Goal: Task Accomplishment & Management: Complete application form

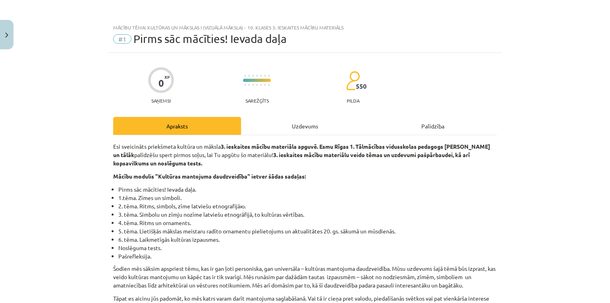
scroll to position [106, 0]
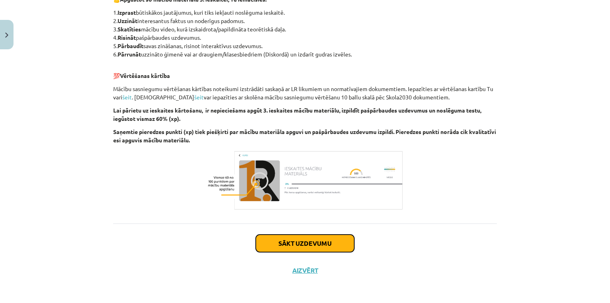
click at [284, 248] on button "Sākt uzdevumu" at bounding box center [305, 242] width 98 height 17
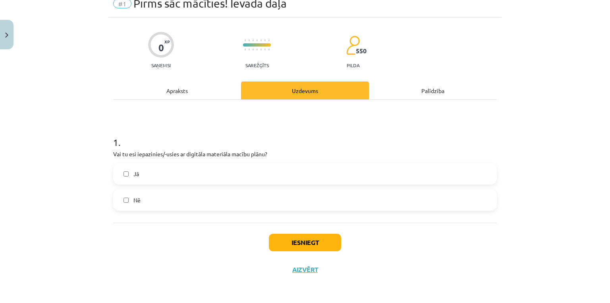
scroll to position [20, 0]
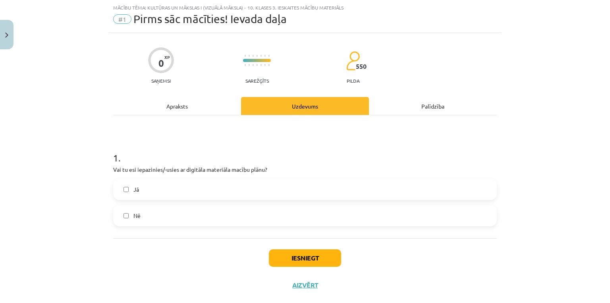
click at [143, 183] on label "Jā" at bounding box center [305, 189] width 382 height 20
click at [281, 259] on button "Iesniegt" at bounding box center [305, 257] width 72 height 17
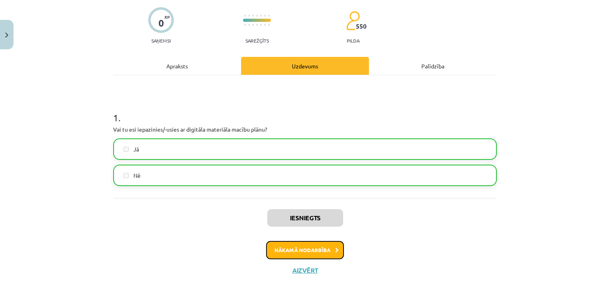
click at [292, 253] on button "Nākamā nodarbība" at bounding box center [305, 250] width 78 height 18
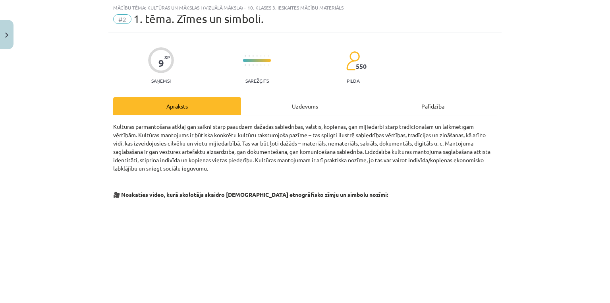
scroll to position [232, 0]
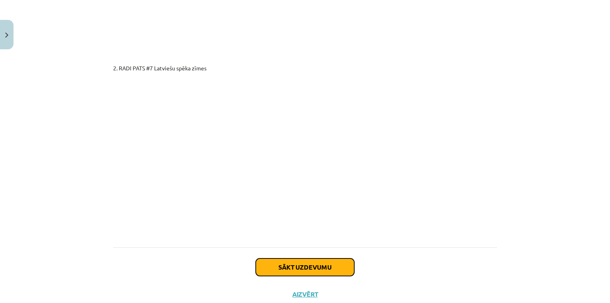
click at [317, 258] on button "Sākt uzdevumu" at bounding box center [305, 266] width 98 height 17
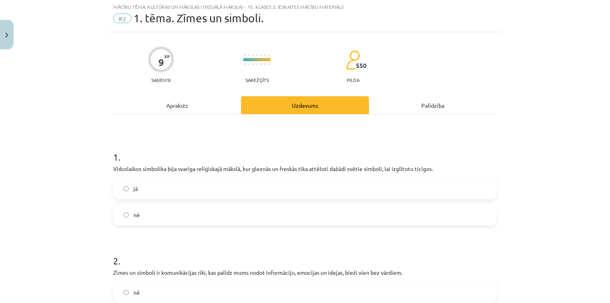
scroll to position [20, 0]
click at [139, 193] on label "jā" at bounding box center [305, 189] width 382 height 20
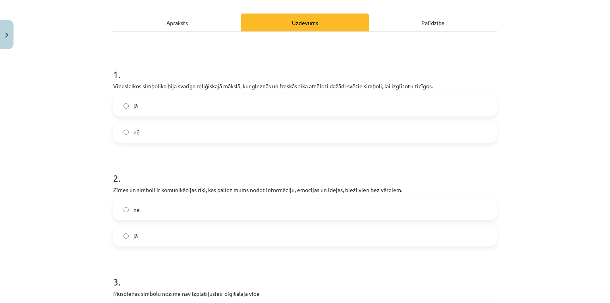
scroll to position [125, 0]
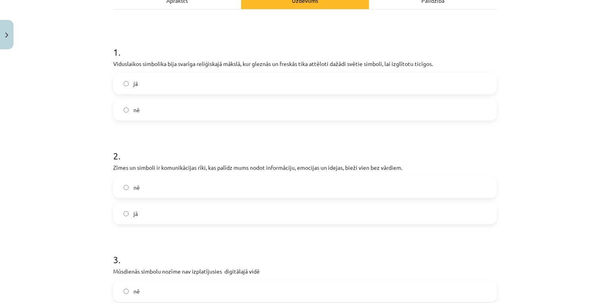
click at [144, 190] on label "nē" at bounding box center [305, 187] width 382 height 20
click at [142, 207] on label "jā" at bounding box center [305, 213] width 382 height 20
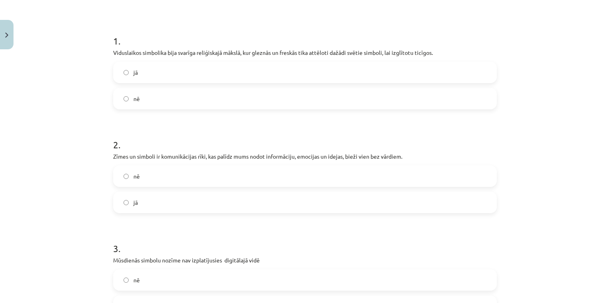
scroll to position [242, 0]
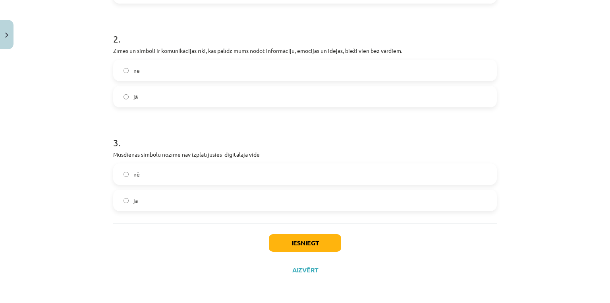
click at [139, 178] on label "nē" at bounding box center [305, 174] width 382 height 20
click at [275, 238] on button "Iesniegt" at bounding box center [305, 242] width 72 height 17
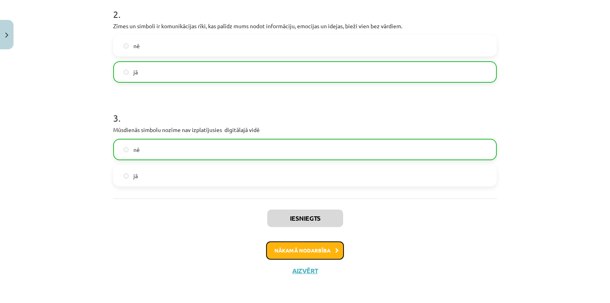
click at [274, 253] on button "Nākamā nodarbība" at bounding box center [305, 250] width 78 height 18
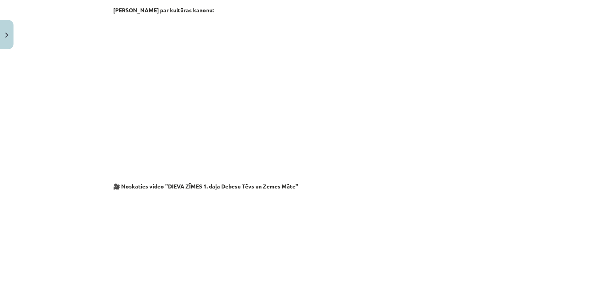
scroll to position [1322, 0]
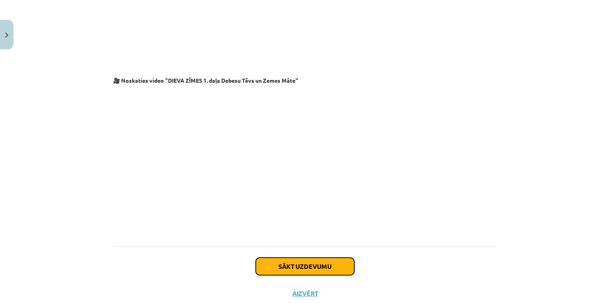
click at [310, 257] on button "Sākt uzdevumu" at bounding box center [305, 265] width 98 height 17
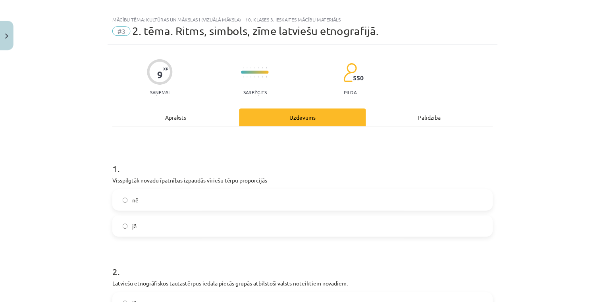
scroll to position [0, 0]
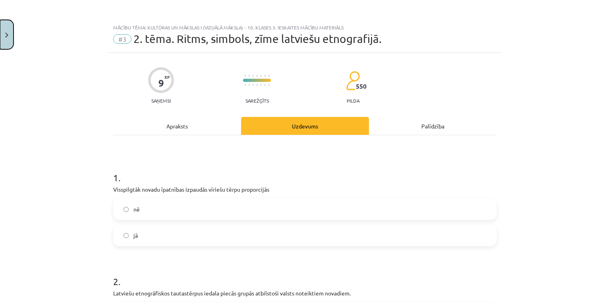
click at [6, 29] on button "Close" at bounding box center [7, 34] width 14 height 29
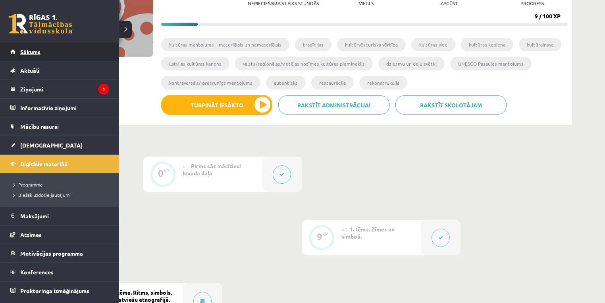
click at [18, 52] on link "Sākums" at bounding box center [59, 51] width 99 height 18
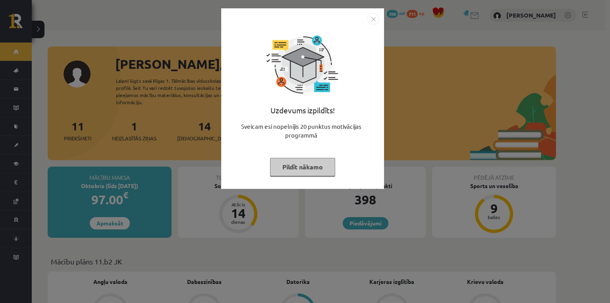
click at [291, 169] on button "Pildīt nākamo" at bounding box center [302, 167] width 65 height 18
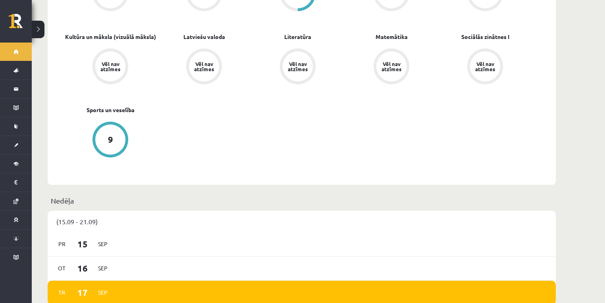
scroll to position [423, 0]
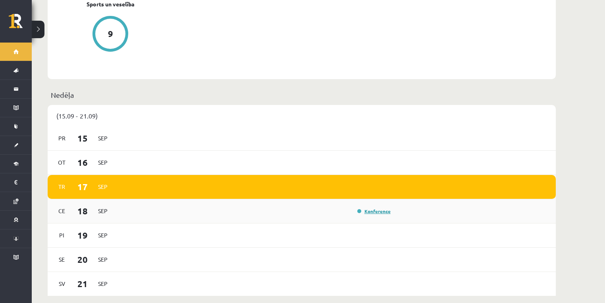
click at [384, 208] on link "Konference" at bounding box center [373, 211] width 33 height 6
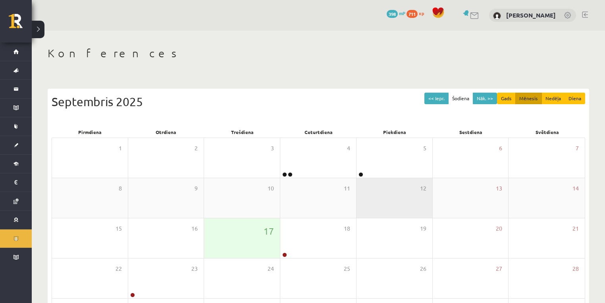
scroll to position [76, 0]
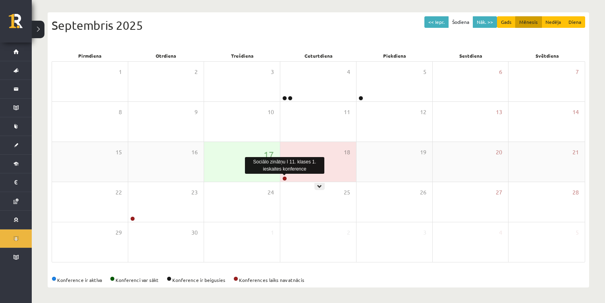
click at [284, 179] on link at bounding box center [284, 178] width 5 height 5
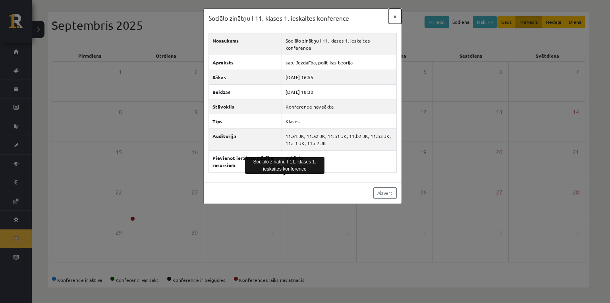
click at [394, 14] on button "×" at bounding box center [395, 16] width 13 height 15
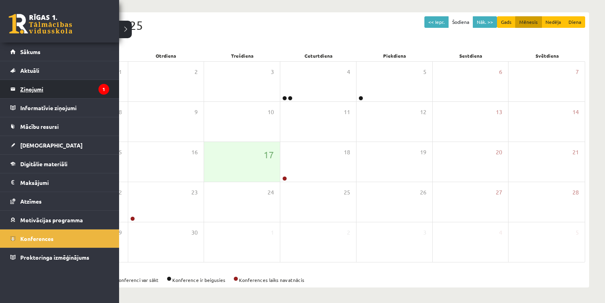
click at [34, 87] on legend "Ziņojumi 1" at bounding box center [64, 89] width 89 height 18
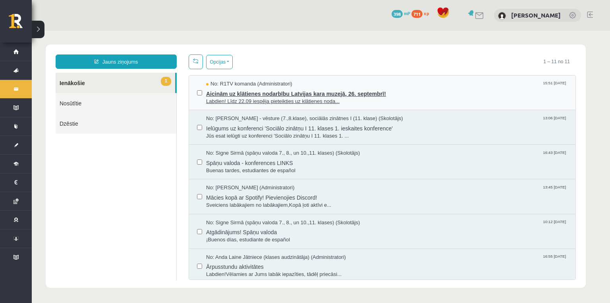
click at [381, 98] on span "Labdien! Līdz 22.09 iespēja pieteikties uz klātienes noda..." at bounding box center [386, 102] width 361 height 8
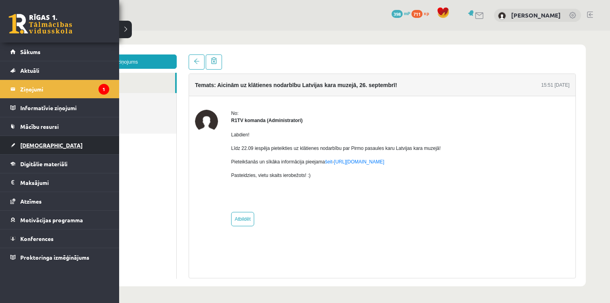
click at [30, 143] on span "[DEMOGRAPHIC_DATA]" at bounding box center [51, 144] width 62 height 7
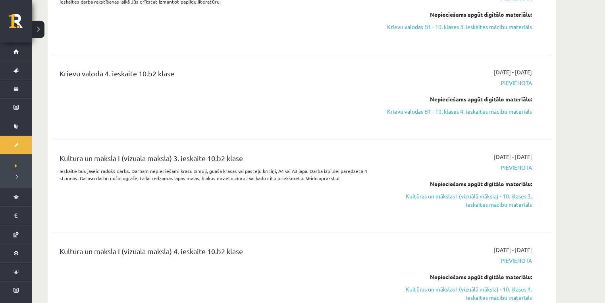
scroll to position [2118, 0]
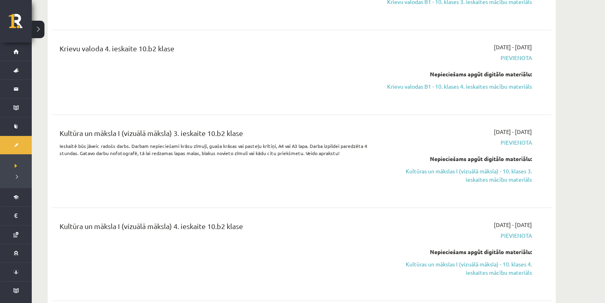
click at [462, 175] on link "Kultūras un mākslas I (vizuālā māksla) - 10. klases 3. ieskaites mācību materiā…" at bounding box center [457, 175] width 150 height 17
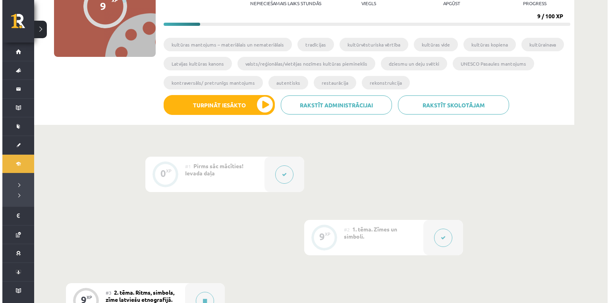
scroll to position [212, 0]
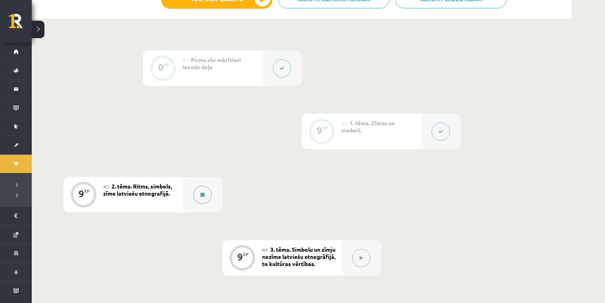
click at [199, 194] on button at bounding box center [202, 194] width 18 height 18
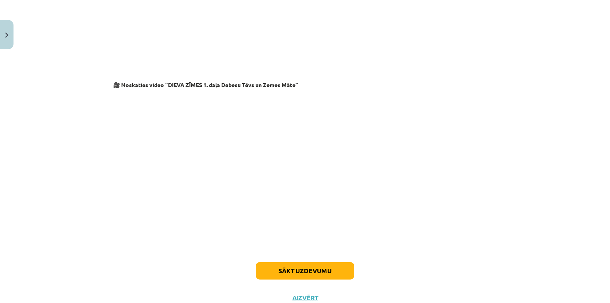
scroll to position [1322, 0]
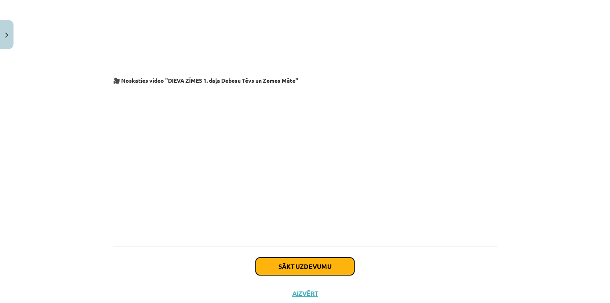
click at [270, 257] on button "Sākt uzdevumu" at bounding box center [305, 265] width 98 height 17
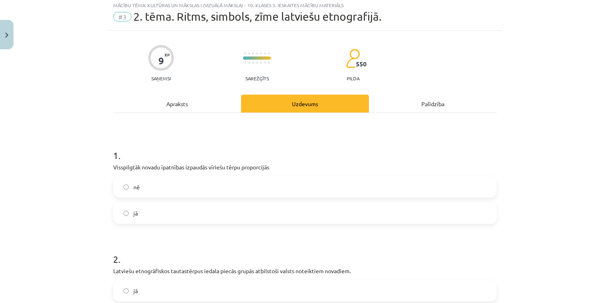
scroll to position [20, 0]
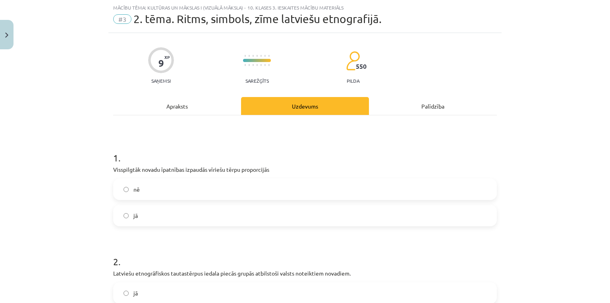
click at [155, 208] on label "jā" at bounding box center [305, 215] width 382 height 20
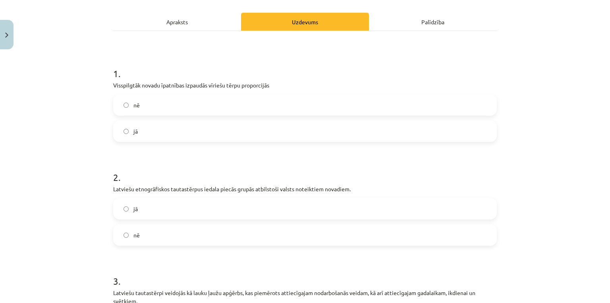
scroll to position [125, 0]
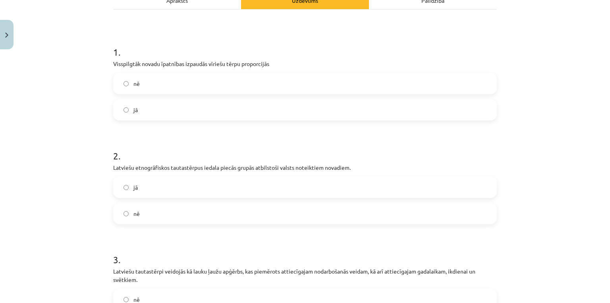
click at [153, 210] on label "nē" at bounding box center [305, 213] width 382 height 20
click at [153, 188] on label "jā" at bounding box center [305, 187] width 382 height 20
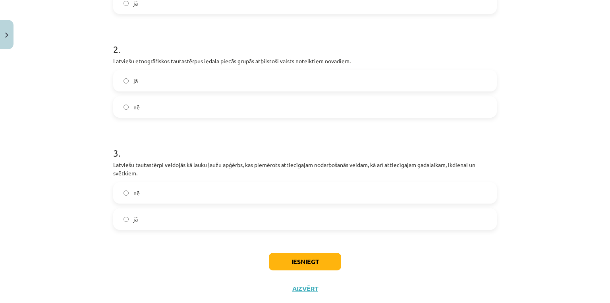
click at [147, 220] on label "jā" at bounding box center [305, 219] width 382 height 20
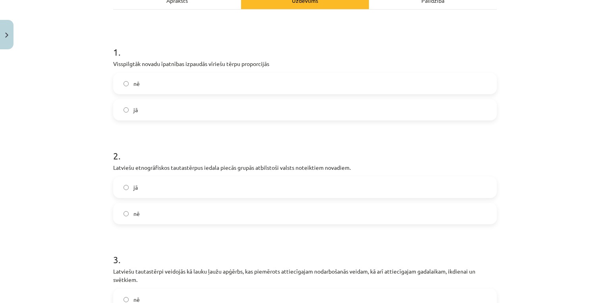
click at [127, 86] on label "nē" at bounding box center [305, 83] width 382 height 20
click at [128, 113] on label "jā" at bounding box center [305, 110] width 382 height 20
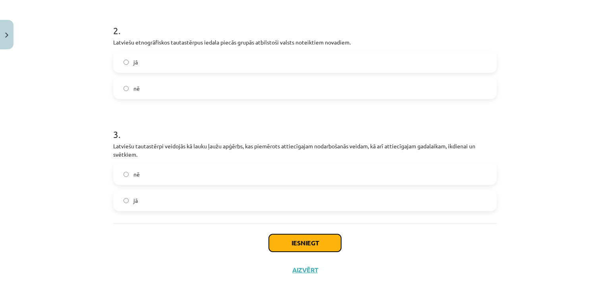
click at [307, 241] on button "Iesniegt" at bounding box center [305, 242] width 72 height 17
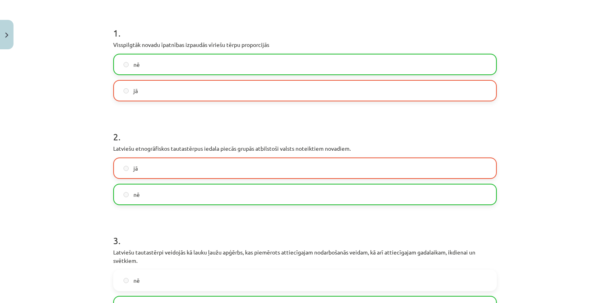
scroll to position [251, 0]
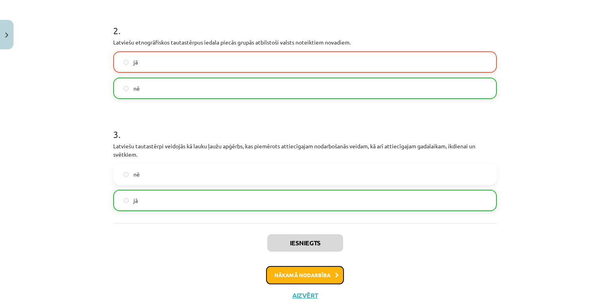
click at [304, 272] on button "Nākamā nodarbība" at bounding box center [305, 275] width 78 height 18
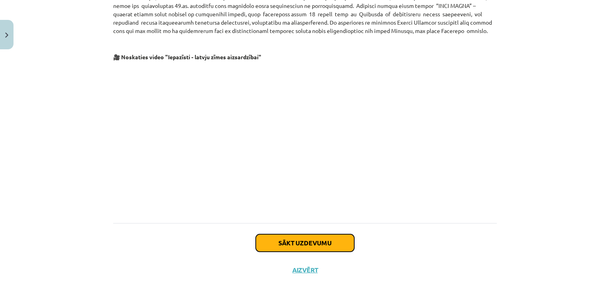
click at [284, 237] on button "Sākt uzdevumu" at bounding box center [305, 242] width 98 height 17
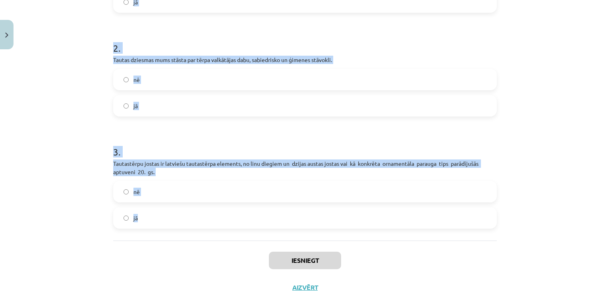
scroll to position [263, 0]
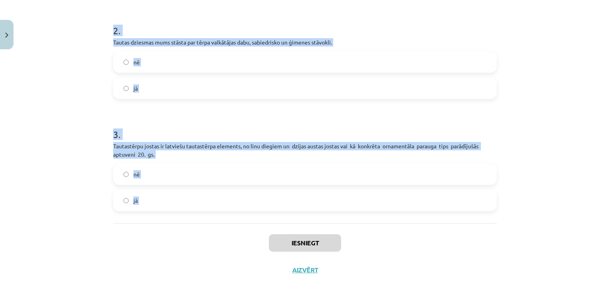
drag, startPoint x: 105, startPoint y: 173, endPoint x: 238, endPoint y: 223, distance: 142.5
click at [238, 223] on div "Mācību tēma: Kultūras un mākslas i (vizuālā māksla) - 10. klases 3. ieskaites m…" at bounding box center [305, 151] width 610 height 303
copy form "1 . Visu novadu rakstainās jostas ir ierakstītas kultūras kanonā. nē jā 2 . Tau…"
click at [201, 112] on form "1 . Visu novadu rakstainās jostas ir ierakstītas kultūras kanonā. nē jā 2 . Tau…" at bounding box center [305, 58] width 384 height 303
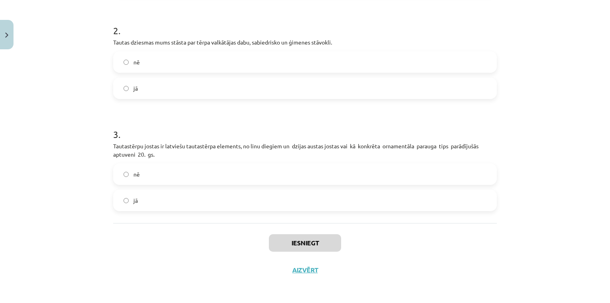
click at [145, 91] on label "jā" at bounding box center [305, 88] width 382 height 20
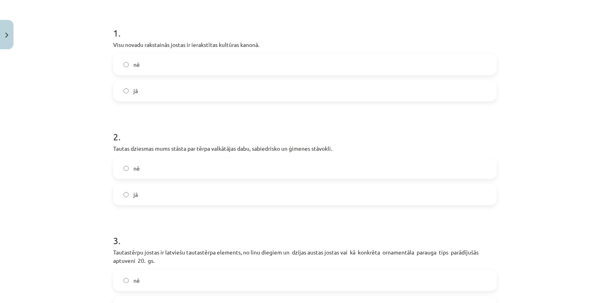
click at [145, 60] on label "nē" at bounding box center [305, 64] width 382 height 20
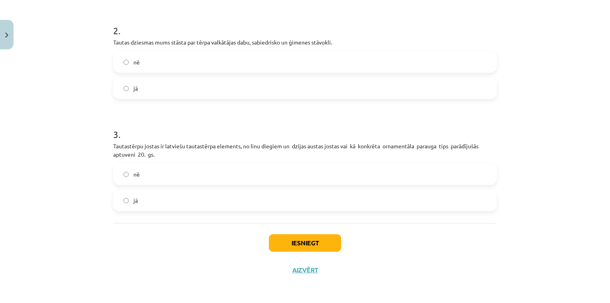
click at [151, 175] on label "nē" at bounding box center [305, 174] width 382 height 20
click at [294, 238] on button "Iesniegt" at bounding box center [305, 242] width 72 height 17
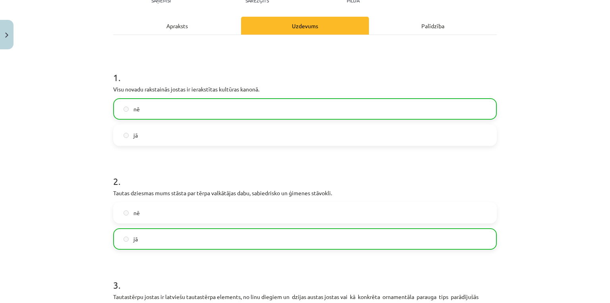
scroll to position [0, 0]
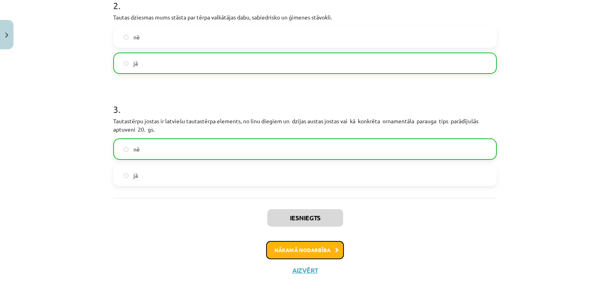
click at [303, 248] on button "Nākamā nodarbība" at bounding box center [305, 250] width 78 height 18
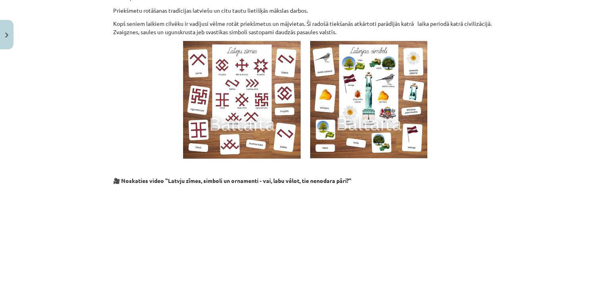
scroll to position [770, 0]
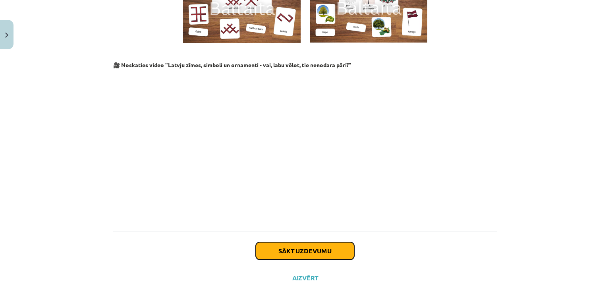
click at [308, 242] on button "Sākt uzdevumu" at bounding box center [305, 250] width 98 height 17
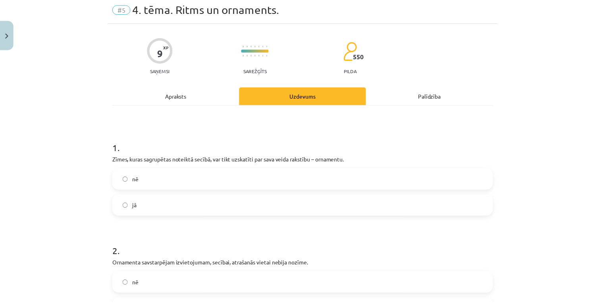
scroll to position [242, 0]
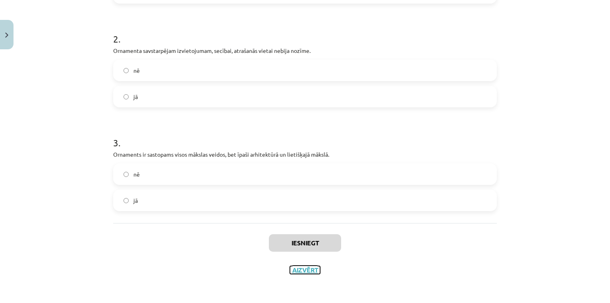
click at [300, 266] on button "Aizvērt" at bounding box center [305, 270] width 30 height 8
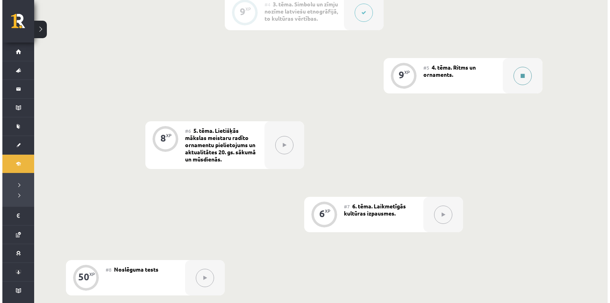
scroll to position [444, 0]
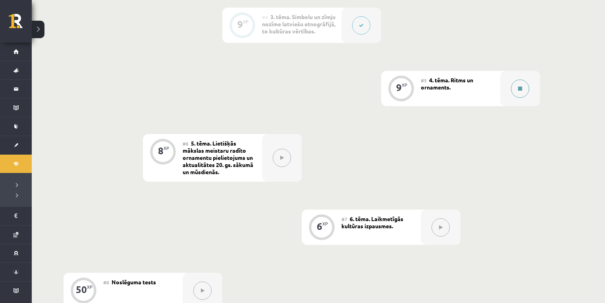
click at [523, 92] on button at bounding box center [520, 88] width 18 height 18
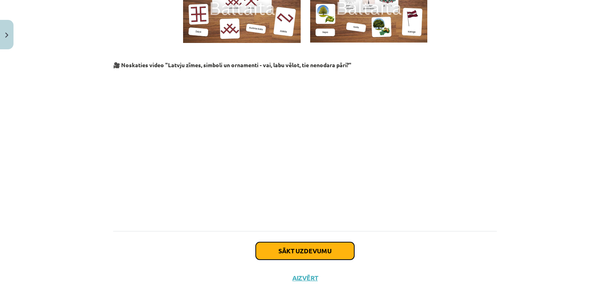
click at [330, 242] on button "Sākt uzdevumu" at bounding box center [305, 250] width 98 height 17
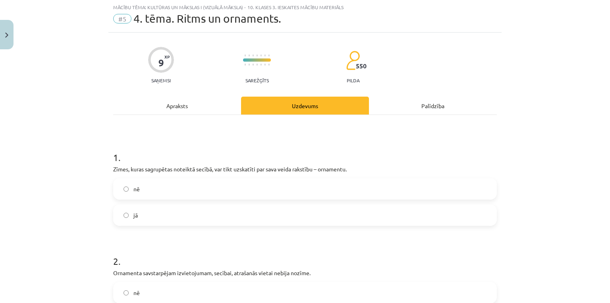
scroll to position [20, 0]
click at [148, 191] on label "nē" at bounding box center [305, 189] width 382 height 20
click at [133, 212] on span "jā" at bounding box center [135, 215] width 4 height 8
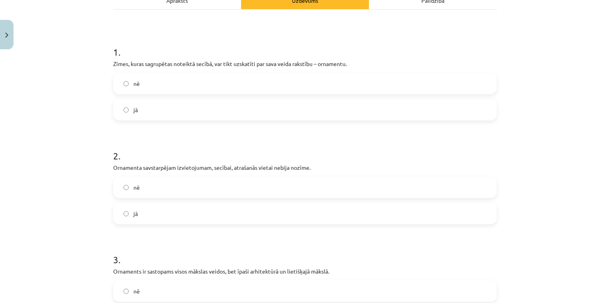
click at [140, 187] on label "nē" at bounding box center [305, 187] width 382 height 20
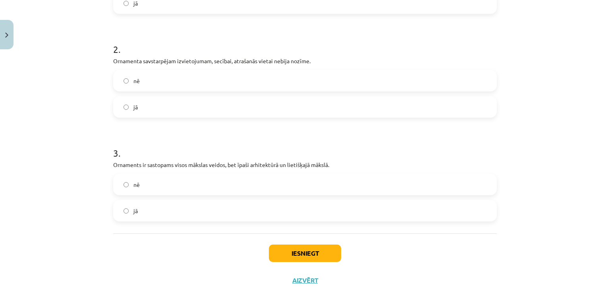
click at [141, 210] on label "jā" at bounding box center [305, 211] width 382 height 20
click at [275, 251] on button "Iesniegt" at bounding box center [305, 252] width 72 height 17
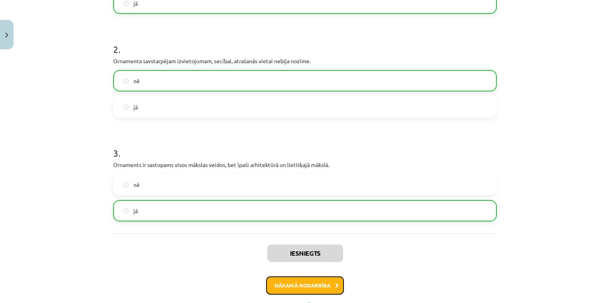
click at [301, 285] on button "Nākamā nodarbība" at bounding box center [305, 285] width 78 height 18
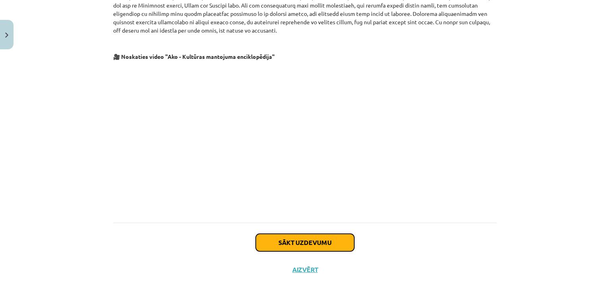
click at [293, 249] on button "Sākt uzdevumu" at bounding box center [305, 242] width 98 height 17
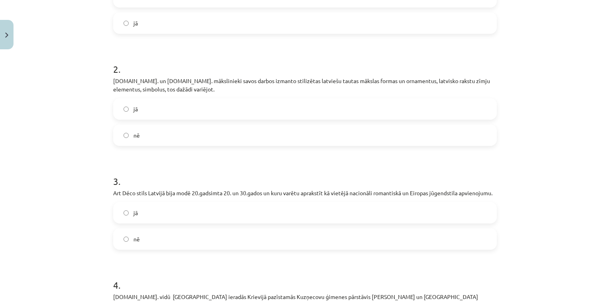
scroll to position [172, 0]
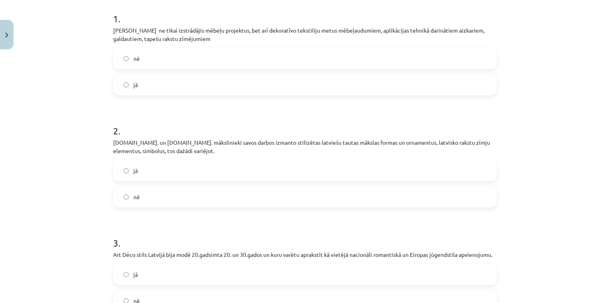
click at [140, 81] on label "jā" at bounding box center [305, 85] width 382 height 20
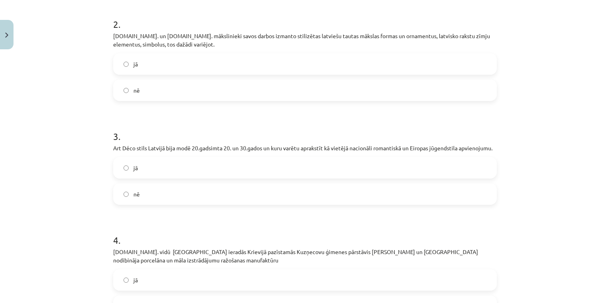
click at [65, 86] on div "Mācību tēma: Kultūras un mākslas i (vizuālā māksla) - 10. klases 3. ieskaites m…" at bounding box center [305, 151] width 610 height 303
click at [132, 70] on label "jā" at bounding box center [305, 64] width 382 height 20
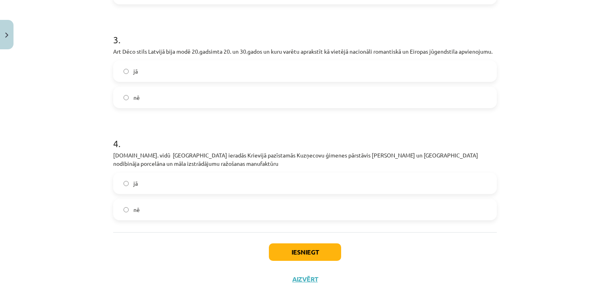
scroll to position [384, 0]
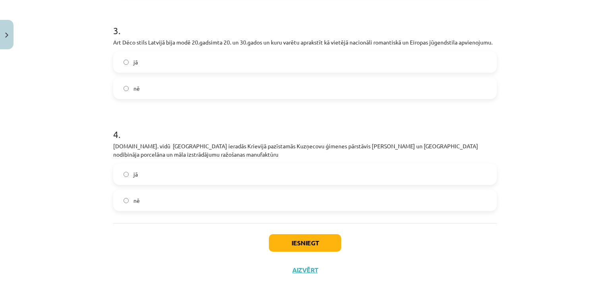
click at [133, 60] on span "jā" at bounding box center [135, 62] width 4 height 8
click at [127, 171] on label "jā" at bounding box center [305, 174] width 382 height 20
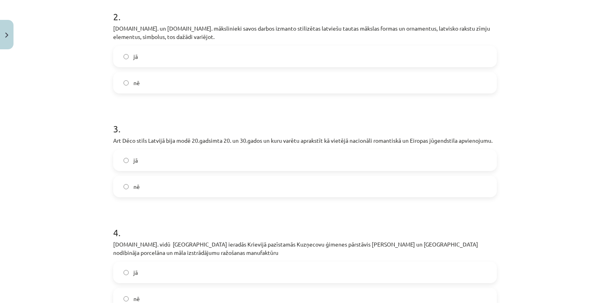
scroll to position [278, 0]
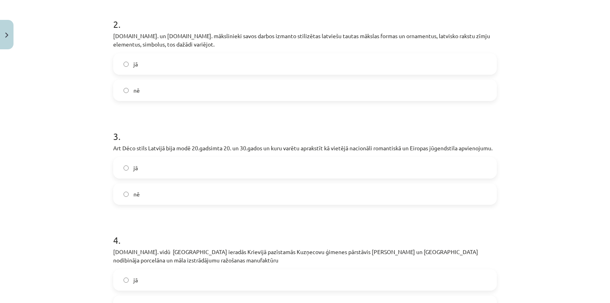
click at [125, 98] on label "nē" at bounding box center [305, 90] width 382 height 20
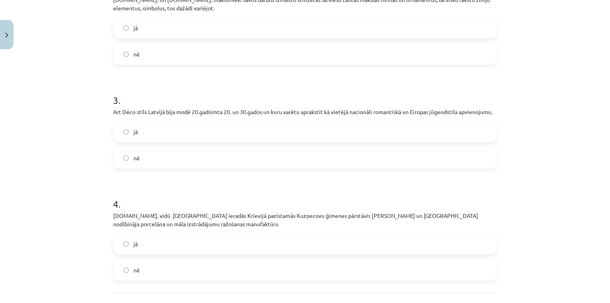
scroll to position [384, 0]
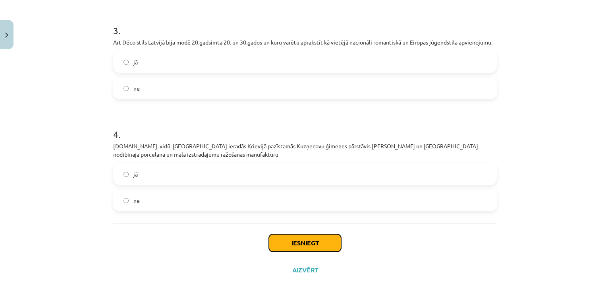
click at [281, 240] on button "Iesniegt" at bounding box center [305, 242] width 72 height 17
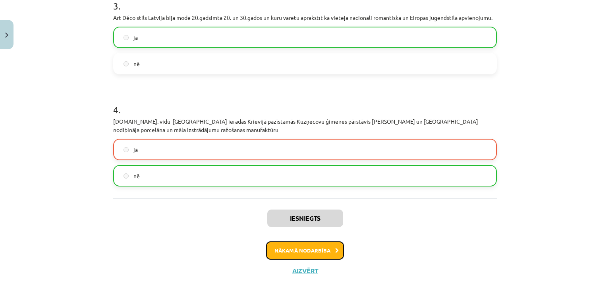
click at [296, 249] on button "Nākamā nodarbība" at bounding box center [305, 250] width 78 height 18
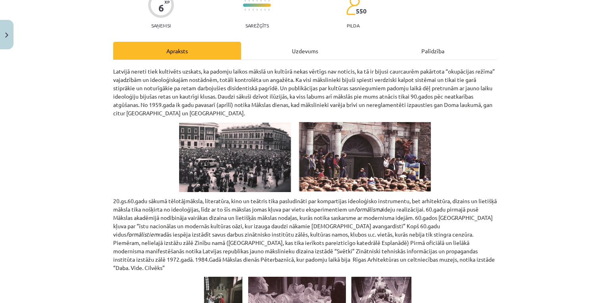
scroll to position [20, 0]
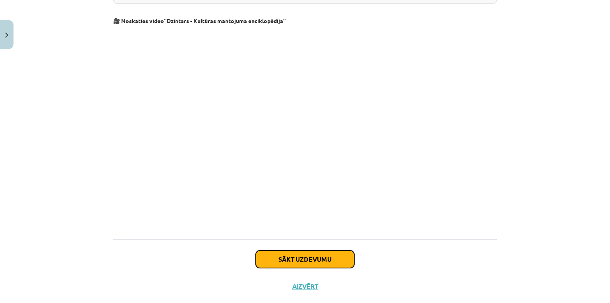
click at [301, 250] on button "Sākt uzdevumu" at bounding box center [305, 258] width 98 height 17
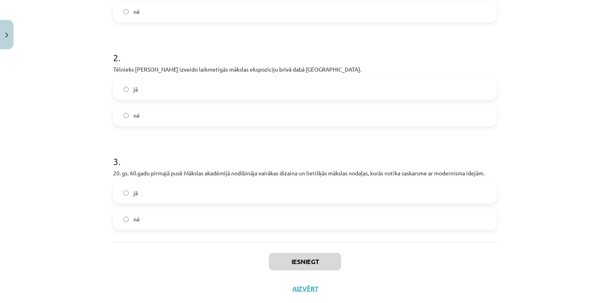
scroll to position [125, 0]
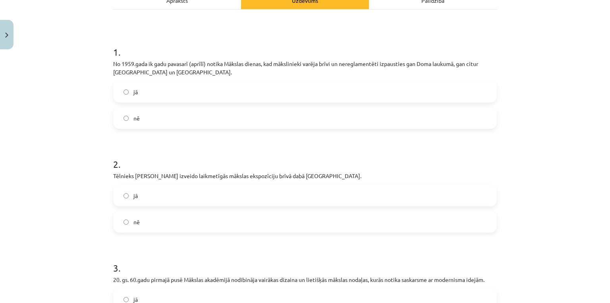
click at [125, 95] on label "jā" at bounding box center [305, 92] width 382 height 20
click at [164, 196] on label "jā" at bounding box center [305, 195] width 382 height 20
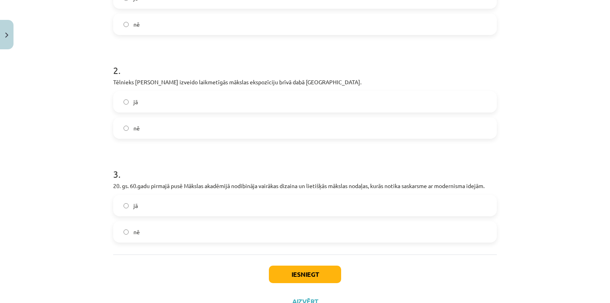
scroll to position [232, 0]
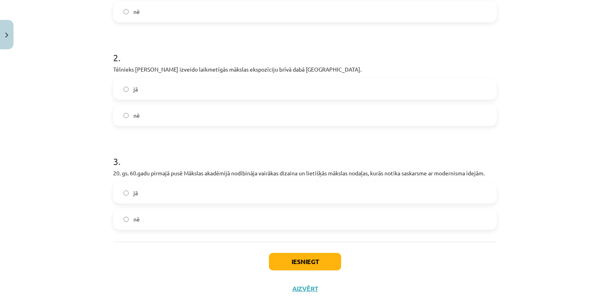
click at [151, 196] on label "jā" at bounding box center [305, 193] width 382 height 20
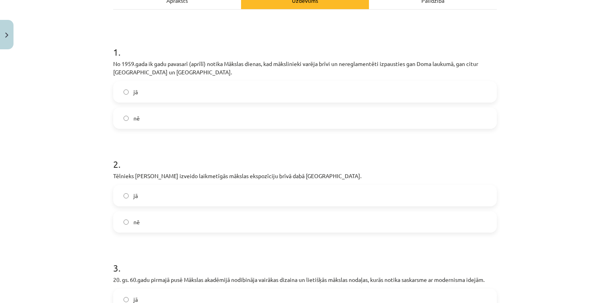
click at [153, 119] on label "nē" at bounding box center [305, 118] width 382 height 20
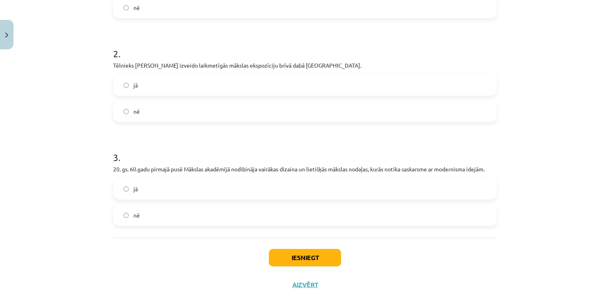
scroll to position [251, 0]
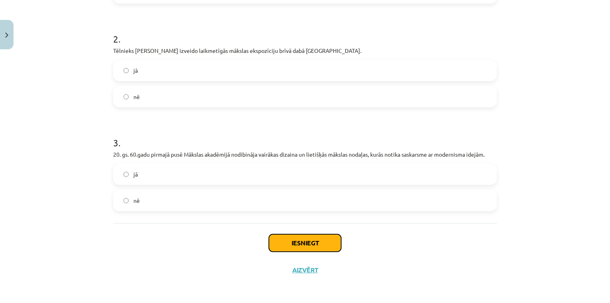
click at [278, 249] on button "Iesniegt" at bounding box center [305, 242] width 72 height 17
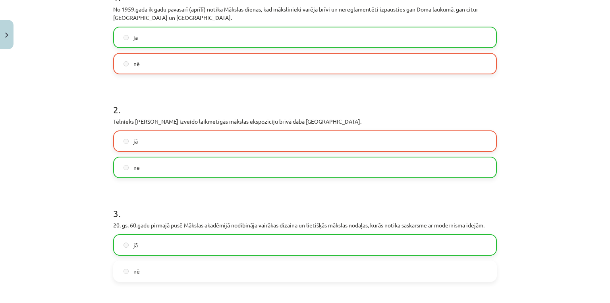
scroll to position [276, 0]
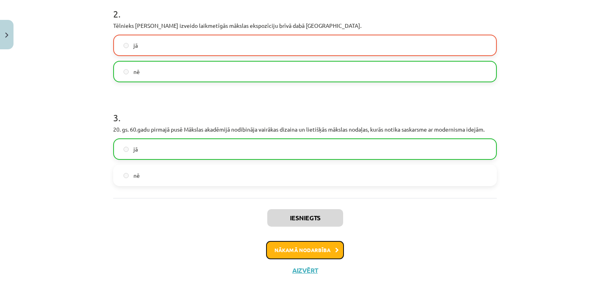
click at [291, 245] on button "Nākamā nodarbība" at bounding box center [305, 250] width 78 height 18
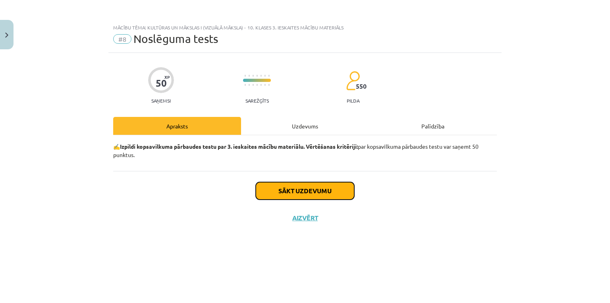
click at [265, 192] on button "Sākt uzdevumu" at bounding box center [305, 190] width 98 height 17
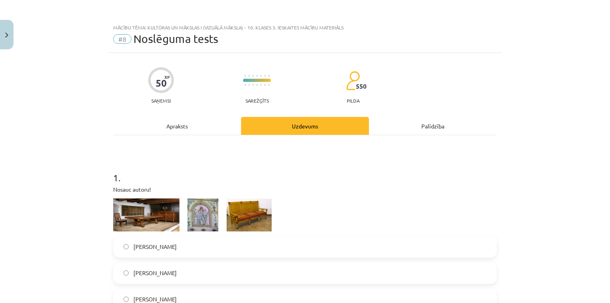
click at [194, 129] on div "Apraksts" at bounding box center [177, 126] width 128 height 18
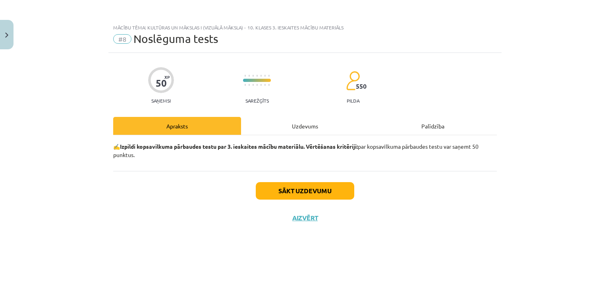
click at [251, 129] on div "Uzdevums" at bounding box center [305, 126] width 128 height 18
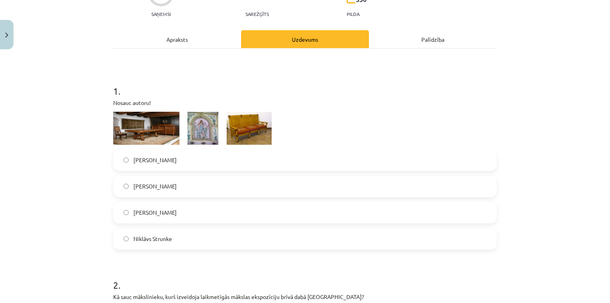
scroll to position [106, 0]
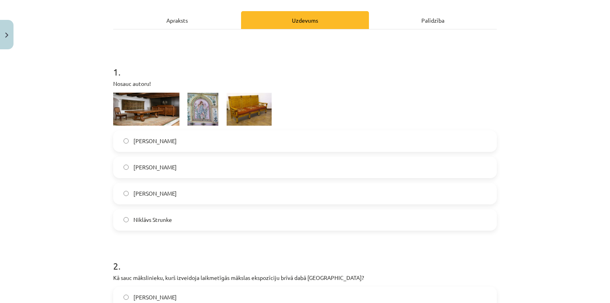
click at [176, 217] on label "Niklāvs Strunke" at bounding box center [305, 220] width 382 height 20
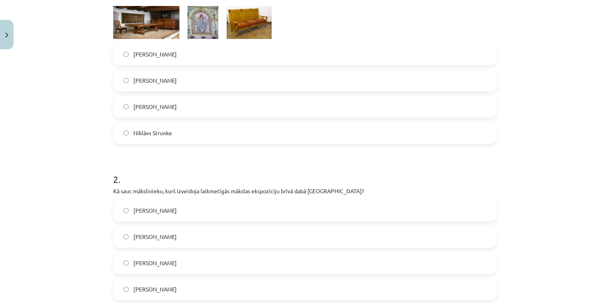
scroll to position [212, 0]
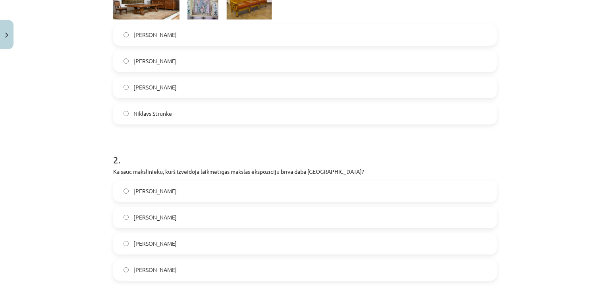
click at [169, 197] on label "Ojārs Feldbergs" at bounding box center [305, 191] width 382 height 20
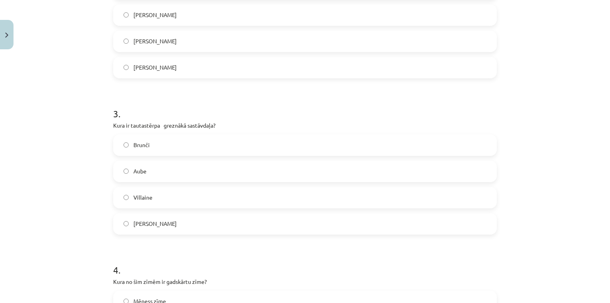
scroll to position [423, 0]
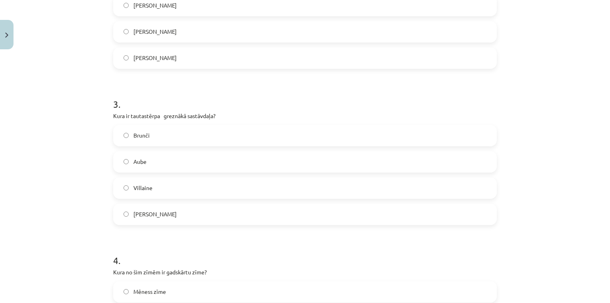
click at [155, 185] on label "Villaine" at bounding box center [305, 188] width 382 height 20
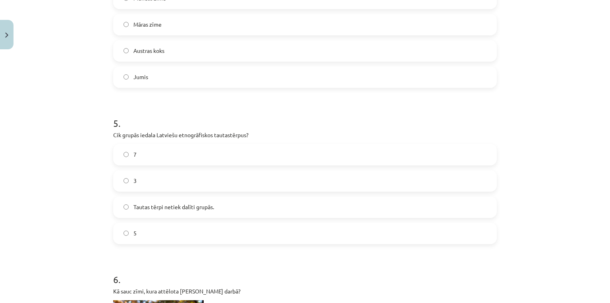
scroll to position [741, 0]
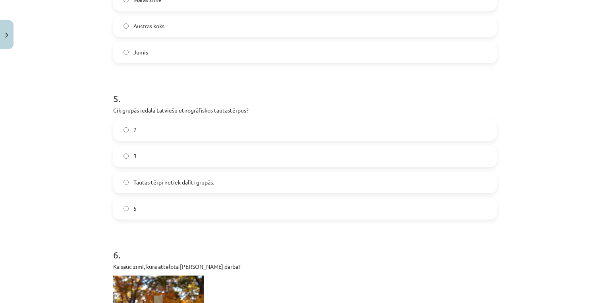
click at [155, 201] on label "5" at bounding box center [305, 209] width 382 height 20
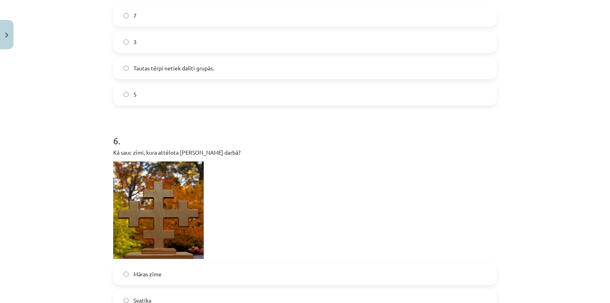
scroll to position [953, 0]
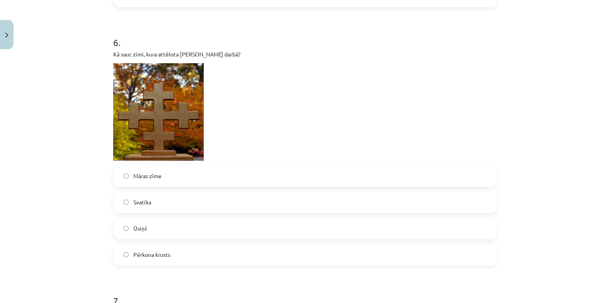
click at [157, 257] on span "Pērkona krusts" at bounding box center [151, 254] width 37 height 8
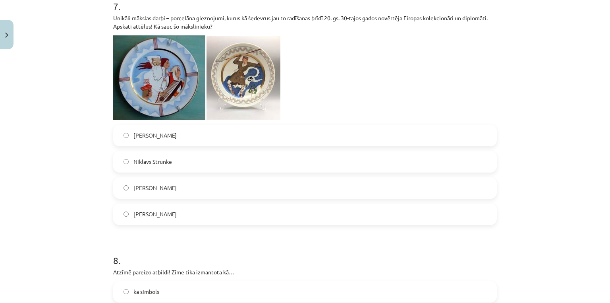
scroll to position [1271, 0]
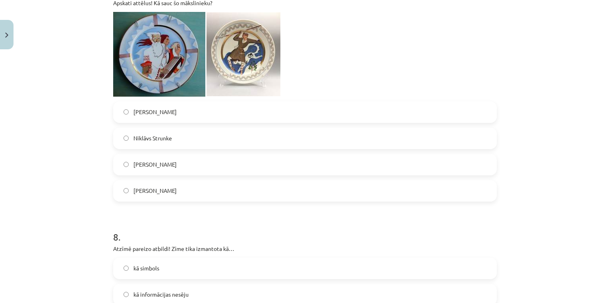
click at [172, 114] on span "Jūlijs Madernieks" at bounding box center [154, 112] width 43 height 8
click at [175, 146] on label "Niklāvs Strunke" at bounding box center [305, 138] width 382 height 20
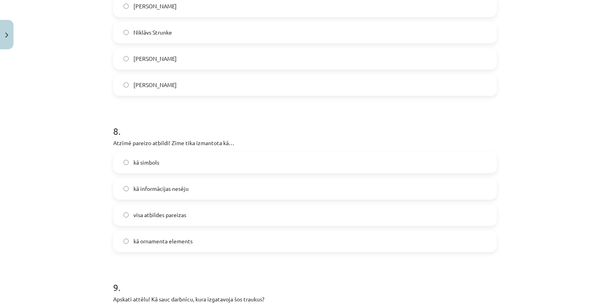
click at [172, 218] on span "visa atbildes pareizas" at bounding box center [159, 214] width 53 height 8
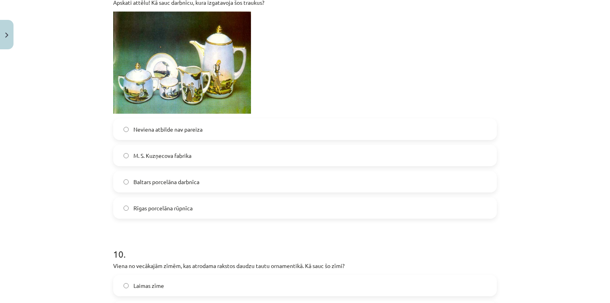
scroll to position [1694, 0]
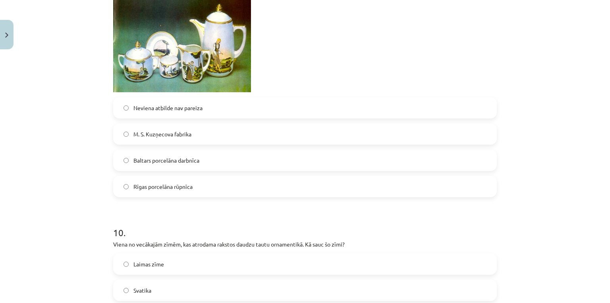
click at [203, 159] on label "Baltars porcelāna darbnīca" at bounding box center [305, 160] width 382 height 20
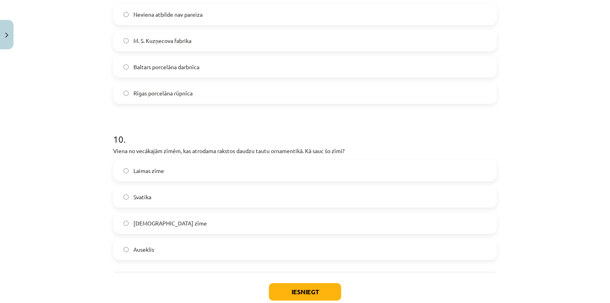
scroll to position [1800, 0]
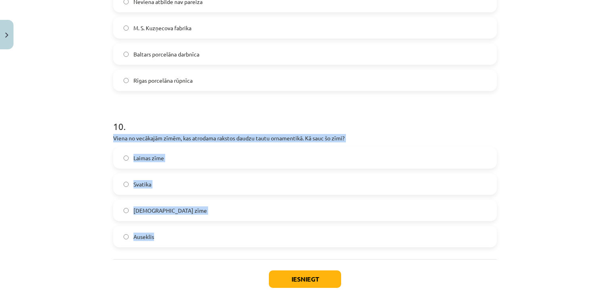
drag, startPoint x: 110, startPoint y: 136, endPoint x: 192, endPoint y: 229, distance: 123.8
click at [192, 229] on div "10 . Viena no vecākajām zīmēm, kas atrodama rakstos daudzu tautu ornamentikā. K…" at bounding box center [305, 177] width 384 height 140
copy div "Viena no vecākajām zīmēm, kas atrodama rakstos daudzu tautu ornamentikā. Kā sau…"
click at [140, 180] on span "Svatika" at bounding box center [142, 184] width 18 height 8
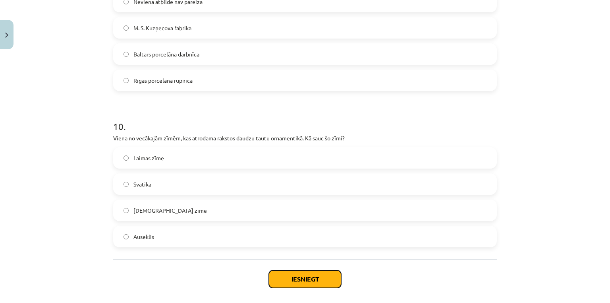
click at [299, 277] on button "Iesniegt" at bounding box center [305, 278] width 72 height 17
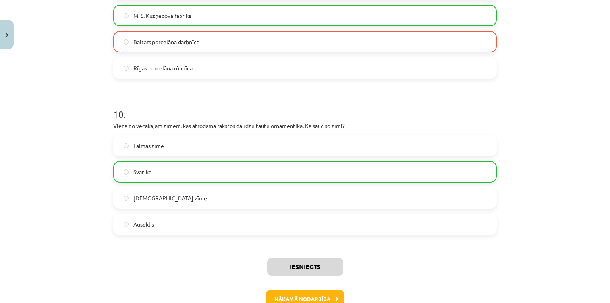
scroll to position [1861, 0]
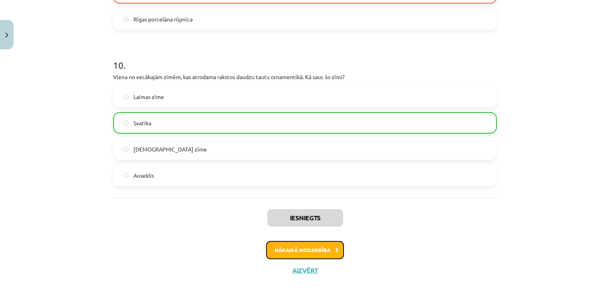
click at [288, 253] on button "Nākamā nodarbība" at bounding box center [305, 250] width 78 height 18
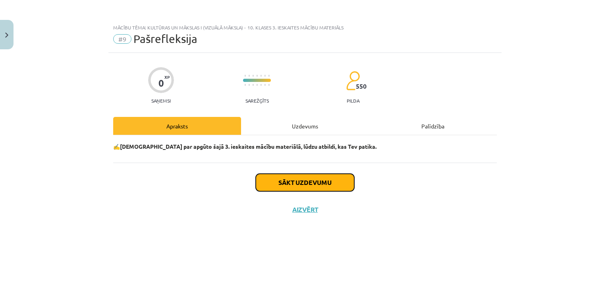
click at [293, 179] on button "Sākt uzdevumu" at bounding box center [305, 182] width 98 height 17
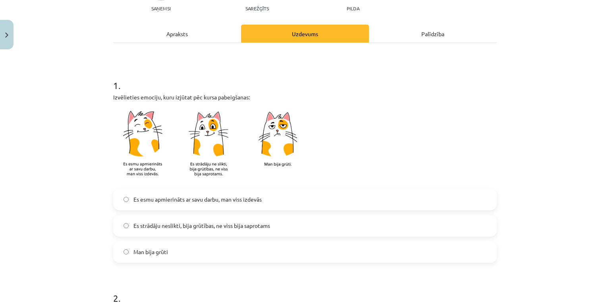
scroll to position [212, 0]
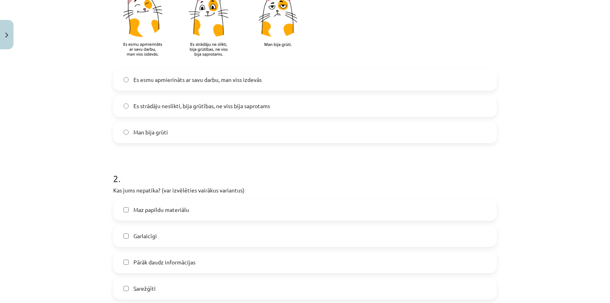
click at [169, 102] on span "Es strādāju neslikti, bija grūtības, ne viss bija saprotams" at bounding box center [201, 106] width 137 height 8
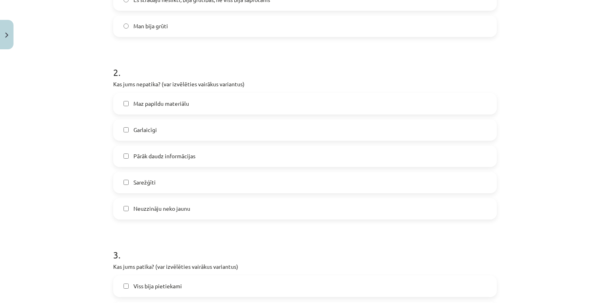
click at [146, 130] on span "Garlaicīgi" at bounding box center [144, 129] width 23 height 8
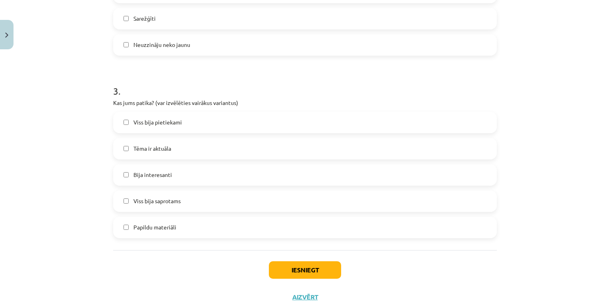
scroll to position [508, 0]
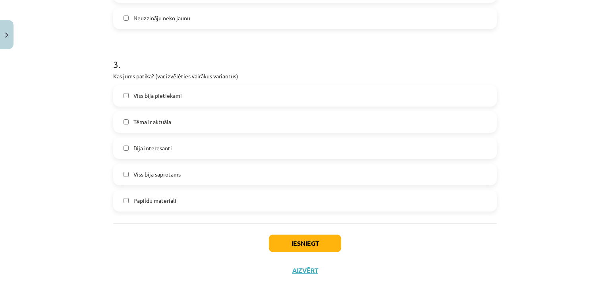
click at [168, 205] on label "Papildu materiāli" at bounding box center [305, 201] width 382 height 20
click at [157, 197] on span "Papildu materiāli" at bounding box center [154, 200] width 43 height 8
click at [156, 123] on span "Tēma ir aktuāla" at bounding box center [152, 122] width 38 height 8
click at [277, 243] on button "Iesniegt" at bounding box center [305, 242] width 72 height 17
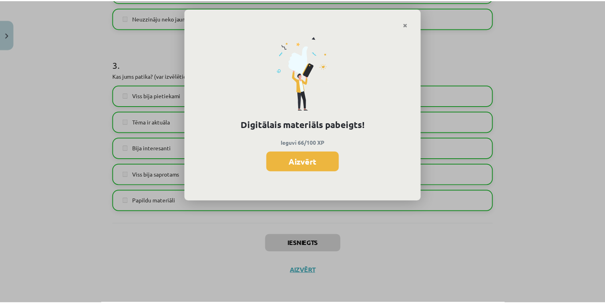
scroll to position [443, 0]
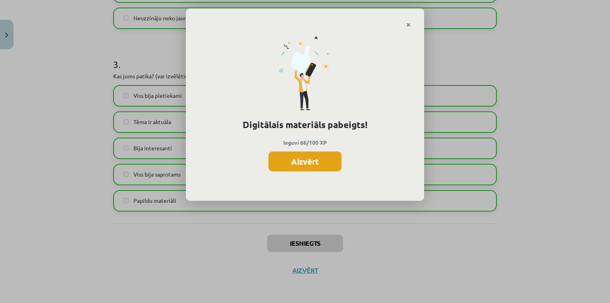
click at [291, 168] on button "Aizvērt" at bounding box center [304, 161] width 73 height 20
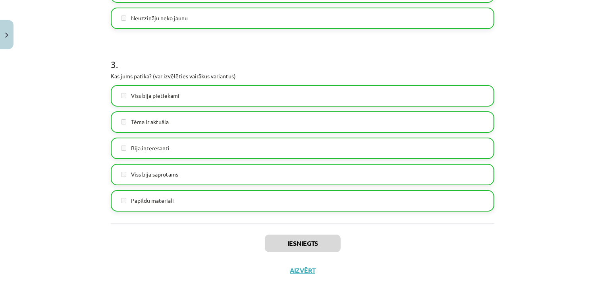
click at [292, 274] on div "Iesniegts Aizvērt" at bounding box center [303, 251] width 384 height 56
click at [295, 272] on button "Aizvērt" at bounding box center [303, 270] width 30 height 8
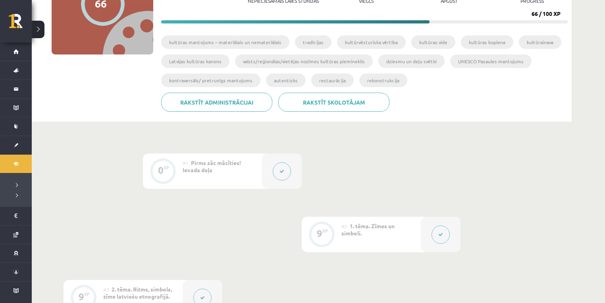
scroll to position [0, 0]
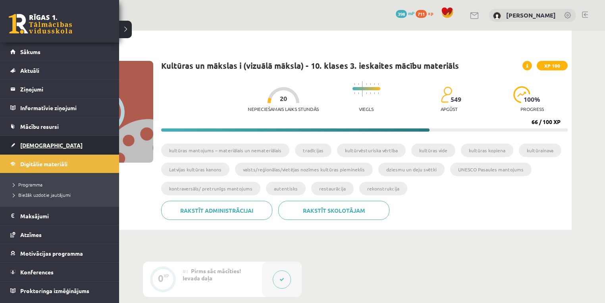
click at [40, 146] on span "[DEMOGRAPHIC_DATA]" at bounding box center [51, 144] width 62 height 7
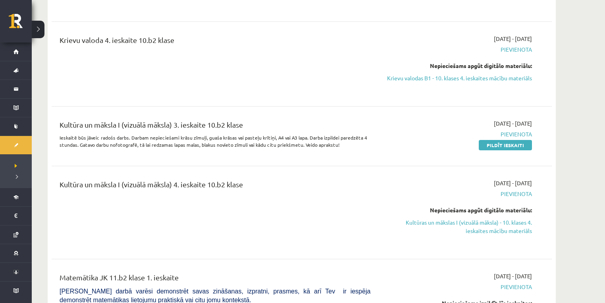
scroll to position [2118, 0]
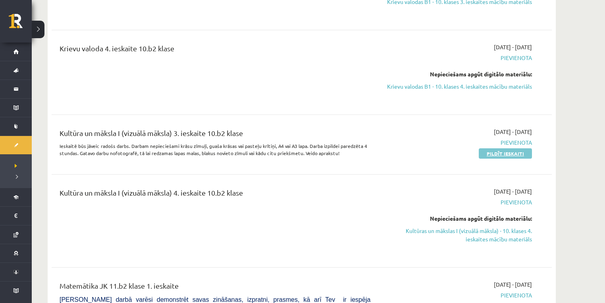
click at [500, 151] on link "Pildīt ieskaiti" at bounding box center [505, 153] width 53 height 10
click at [495, 152] on link "Pildīt ieskaiti" at bounding box center [505, 153] width 53 height 10
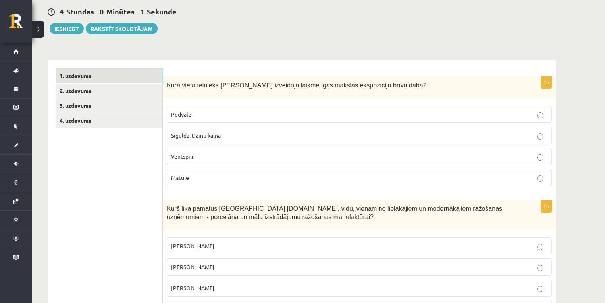
scroll to position [106, 0]
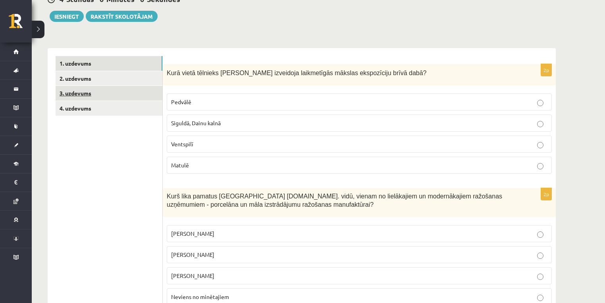
click at [105, 86] on link "3. uzdevums" at bounding box center [109, 93] width 107 height 15
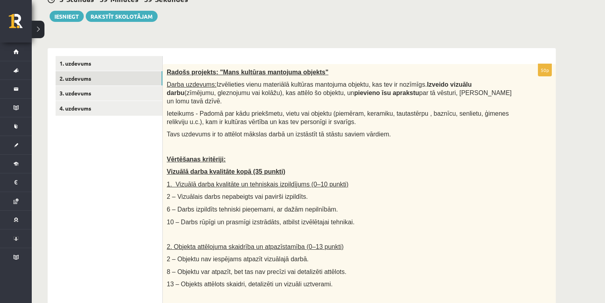
click at [109, 79] on link "2. uzdevums" at bounding box center [109, 78] width 107 height 15
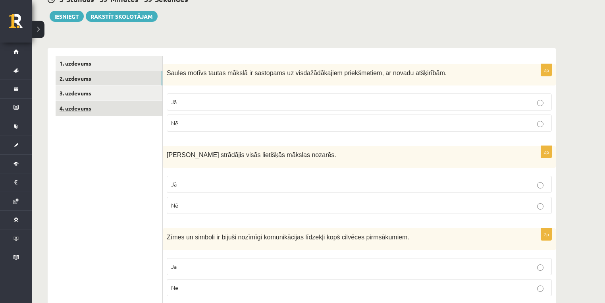
click at [115, 107] on link "4. uzdevums" at bounding box center [109, 108] width 107 height 15
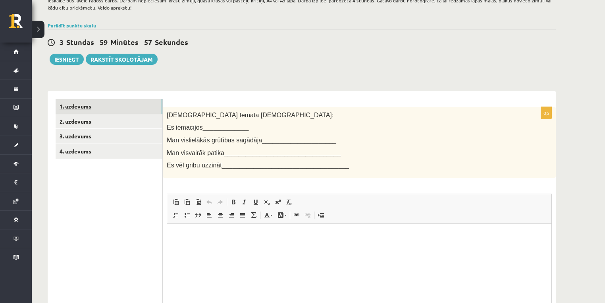
scroll to position [0, 0]
click at [136, 109] on link "1. uzdevums" at bounding box center [109, 106] width 107 height 15
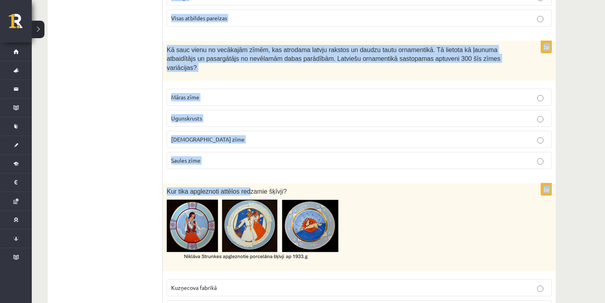
scroll to position [673, 0]
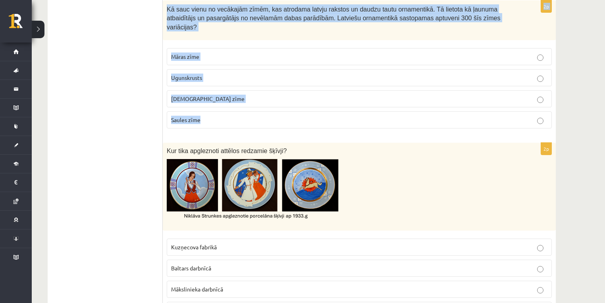
drag, startPoint x: 167, startPoint y: 140, endPoint x: 313, endPoint y: 112, distance: 149.2
copy form "Lore ipsum dolorsit Ametc Adipiscin elitseddo eiusmodtemp incidid utlaboreetd m…"
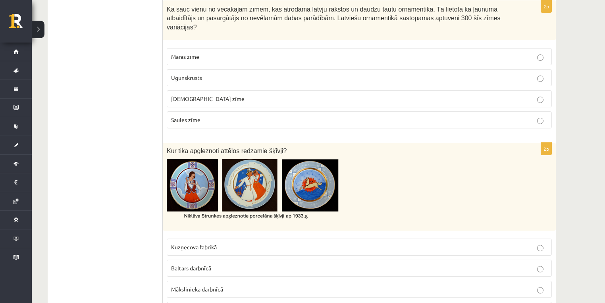
click at [195, 261] on label "Baltars darbnīcā" at bounding box center [359, 267] width 385 height 17
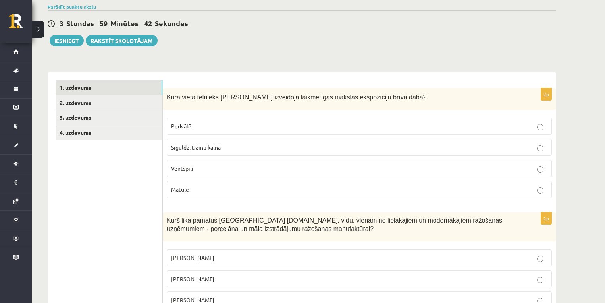
scroll to position [106, 0]
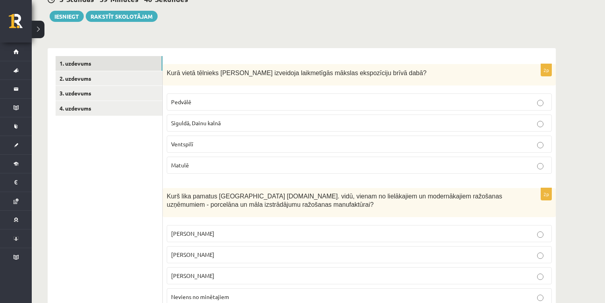
click at [217, 99] on p "Pedvālē" at bounding box center [359, 102] width 376 height 8
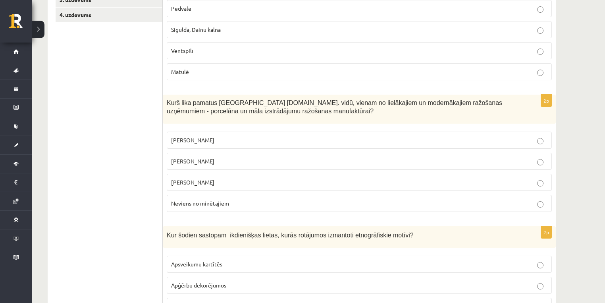
scroll to position [212, 0]
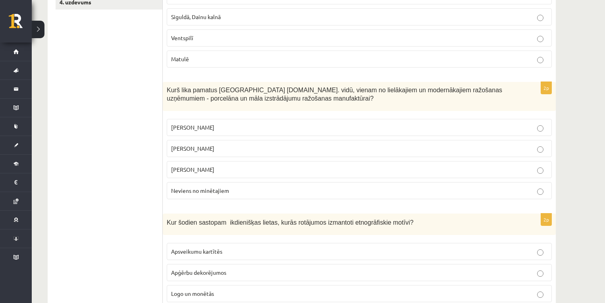
click at [205, 127] on span "[PERSON_NAME]" at bounding box center [192, 127] width 43 height 7
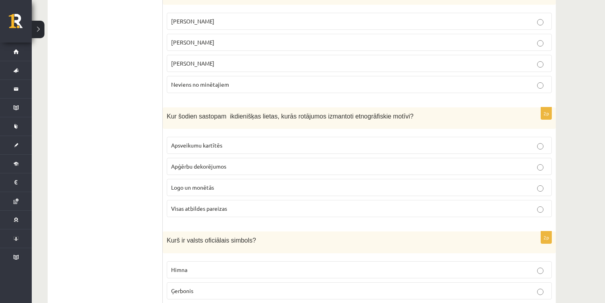
scroll to position [423, 0]
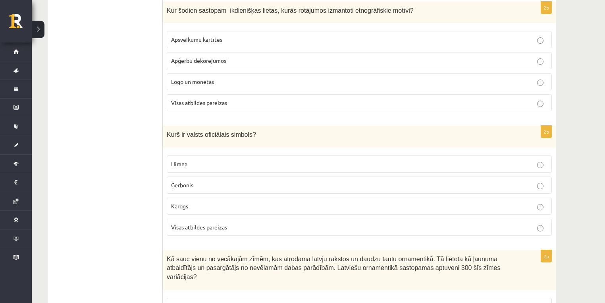
click at [203, 105] on label "Visas atbildes pareizas" at bounding box center [359, 102] width 385 height 17
click at [196, 182] on p "Ģerbonis" at bounding box center [359, 185] width 376 height 8
click at [204, 219] on label "Visas atbildes pareizas" at bounding box center [359, 226] width 385 height 17
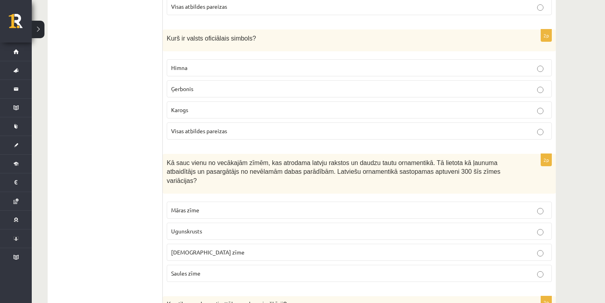
scroll to position [529, 0]
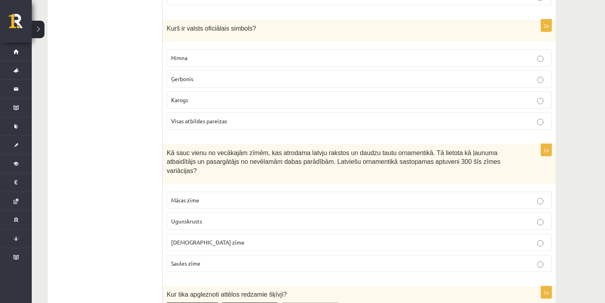
click at [234, 238] on p "[DEMOGRAPHIC_DATA] zīme" at bounding box center [359, 242] width 376 height 8
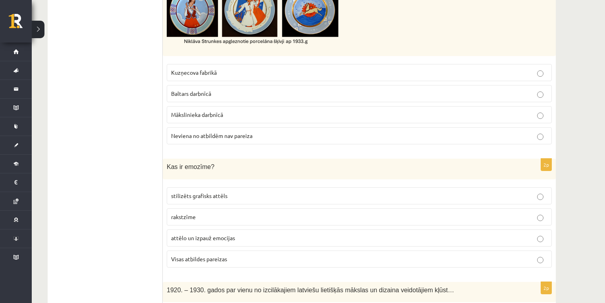
scroll to position [953, 0]
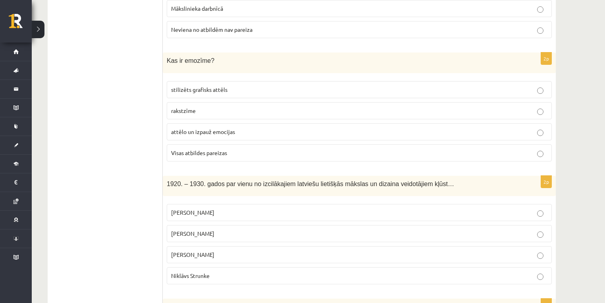
click at [195, 123] on label "attēlo un izpauž emocijas" at bounding box center [359, 131] width 385 height 17
click at [193, 149] on span "Visas atbildes pareizas" at bounding box center [199, 152] width 56 height 7
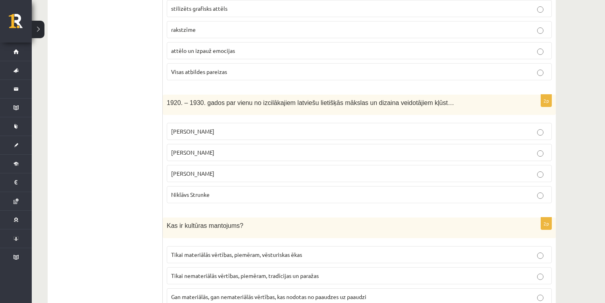
scroll to position [1059, 0]
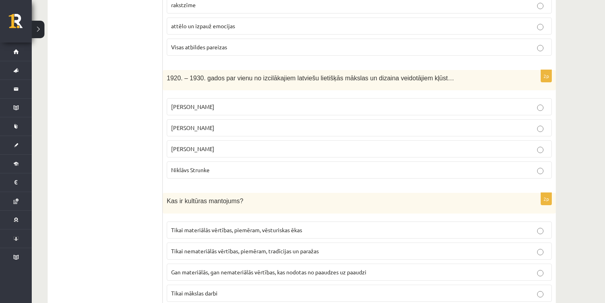
click at [191, 166] on span "Niklāvs Strunke" at bounding box center [190, 169] width 39 height 7
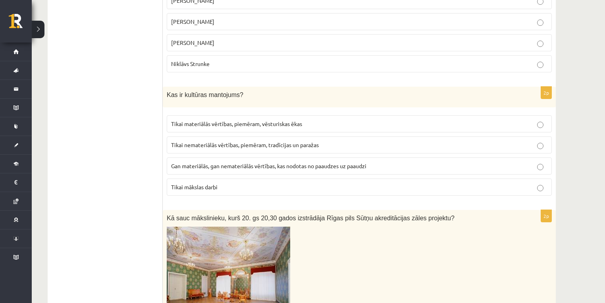
click at [203, 162] on span "Gan materiālās, gan nemateriālās vērtības, kas nodotas no paaudzes uz paaudzi" at bounding box center [268, 165] width 195 height 7
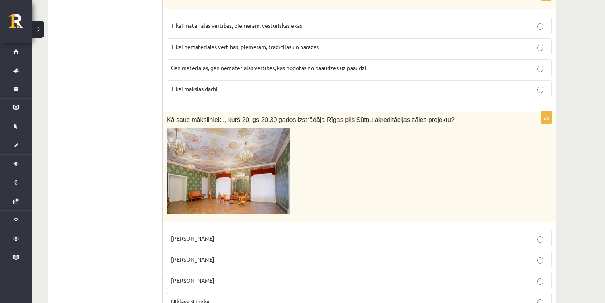
scroll to position [1271, 0]
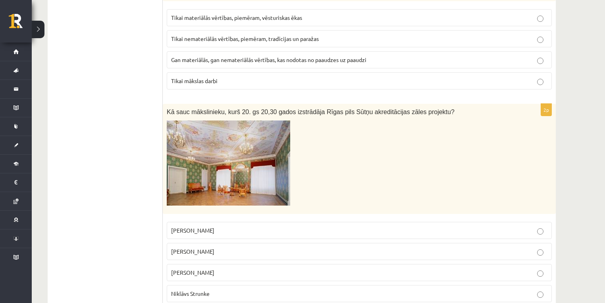
click at [214, 268] on span "Sigismunds Vidbergs" at bounding box center [192, 271] width 43 height 7
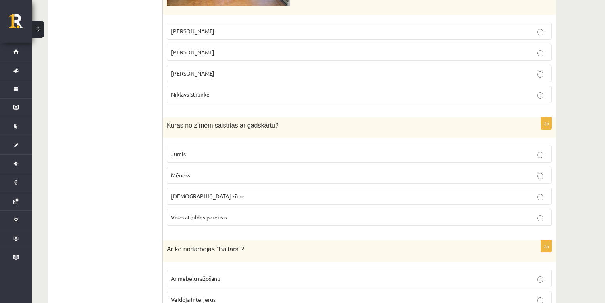
scroll to position [1483, 0]
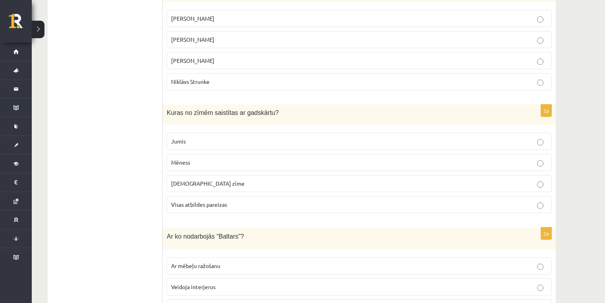
click at [182, 201] on span "Visas atbildes pareizas" at bounding box center [199, 204] width 56 height 7
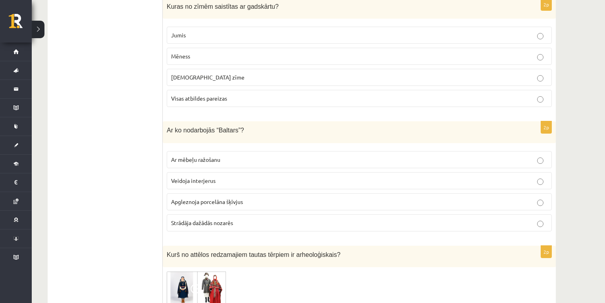
scroll to position [1694, 0]
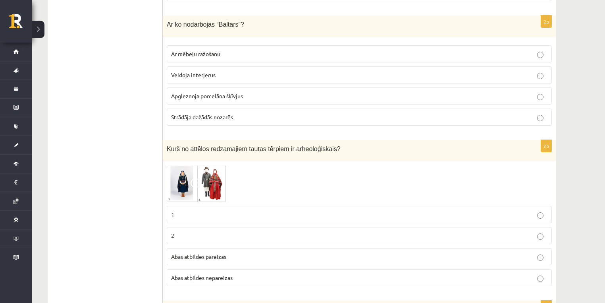
click at [175, 253] on span "Abas atbildes pareizas" at bounding box center [198, 256] width 55 height 7
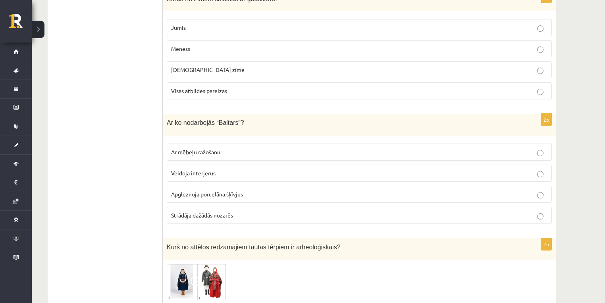
scroll to position [1589, 0]
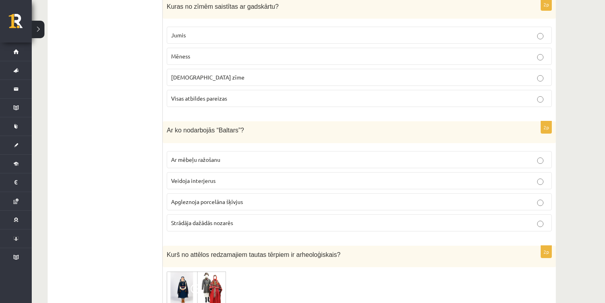
click at [181, 198] on span "Apgleznoja porcelāna šķīvjus" at bounding box center [207, 201] width 72 height 7
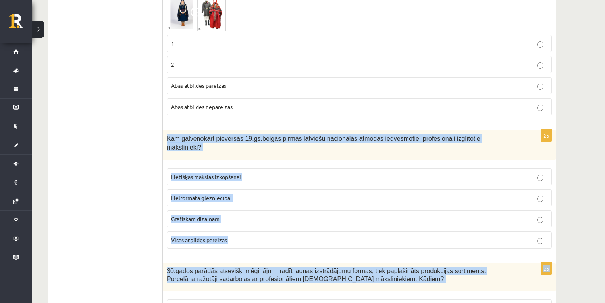
scroll to position [1944, 0]
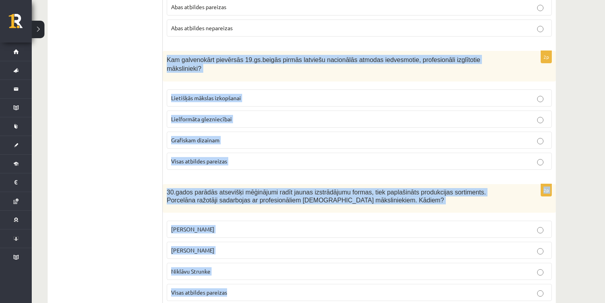
drag, startPoint x: 168, startPoint y: 187, endPoint x: 237, endPoint y: 264, distance: 103.5
copy form "Kam galvenokārt pievērsās 19.gs.beigās pirmās latviešu nacionālās atmodas iedve…"
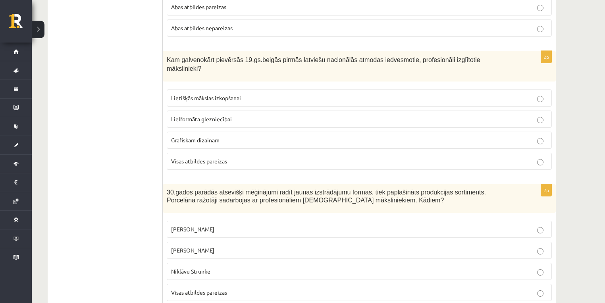
click at [191, 115] on p "Lielformāta glezniecībai" at bounding box center [359, 119] width 376 height 8
click at [187, 94] on span "Lietišķās mākslas izkopšanai" at bounding box center [206, 97] width 70 height 7
click at [203, 288] on span "Visas atbildes pareizas" at bounding box center [199, 291] width 56 height 7
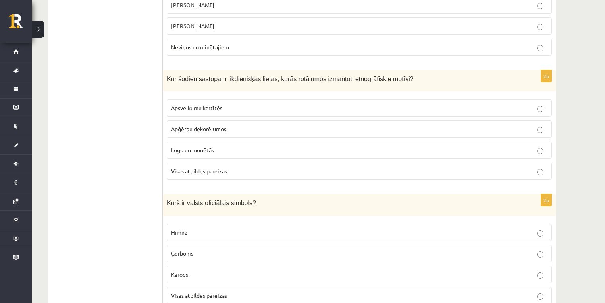
scroll to position [37, 0]
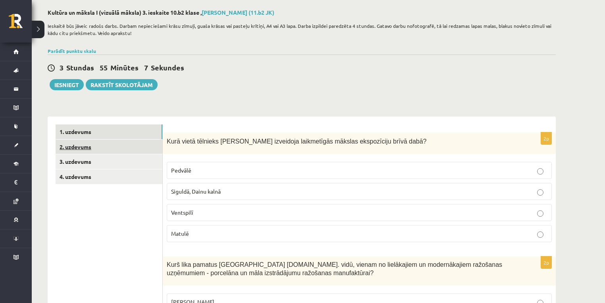
click at [108, 148] on link "2. uzdevums" at bounding box center [109, 146] width 107 height 15
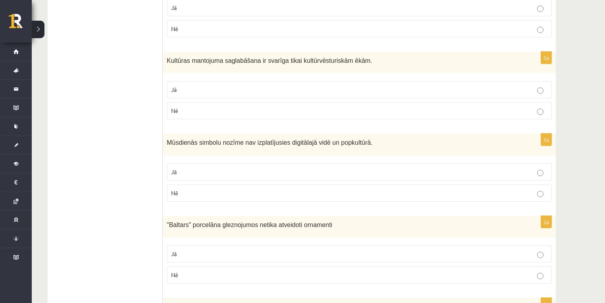
scroll to position [0, 0]
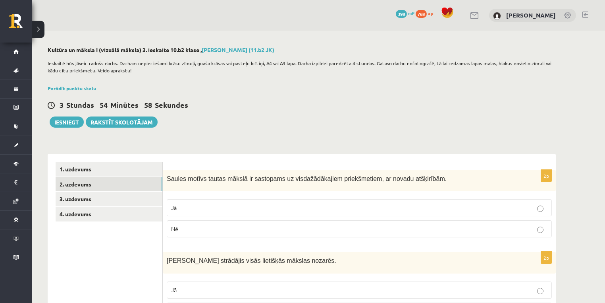
click at [200, 207] on p "Jā" at bounding box center [359, 207] width 376 height 8
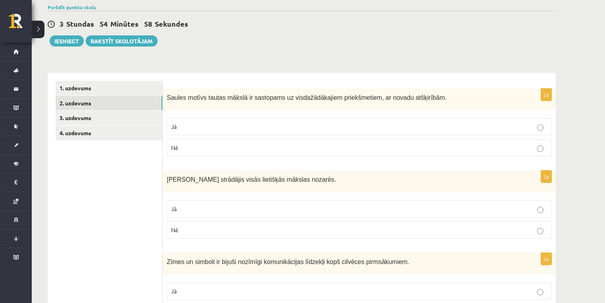
scroll to position [106, 0]
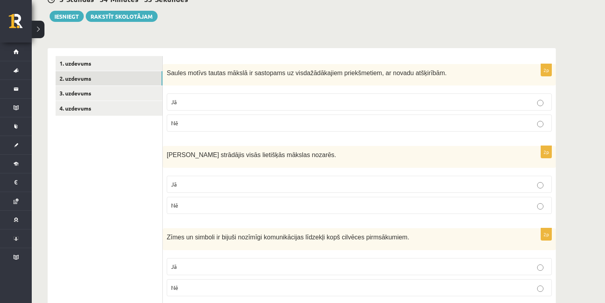
click at [184, 202] on p "Nē" at bounding box center [359, 205] width 376 height 8
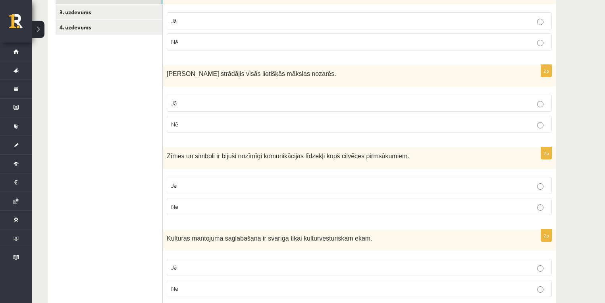
scroll to position [212, 0]
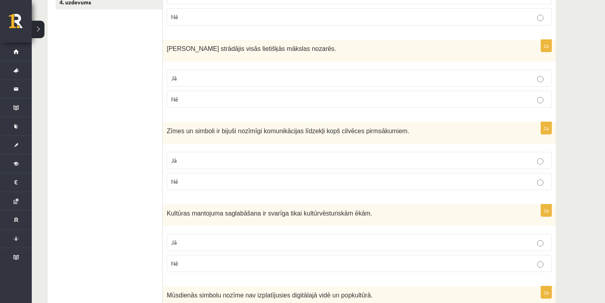
click at [182, 159] on p "Jā" at bounding box center [359, 160] width 376 height 8
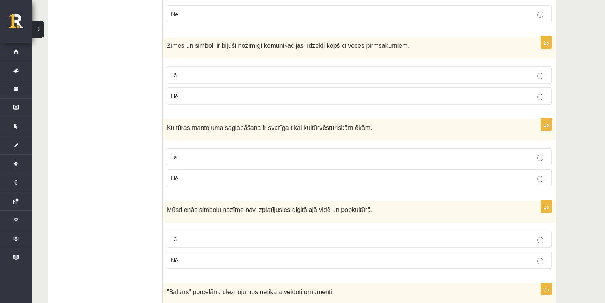
scroll to position [318, 0]
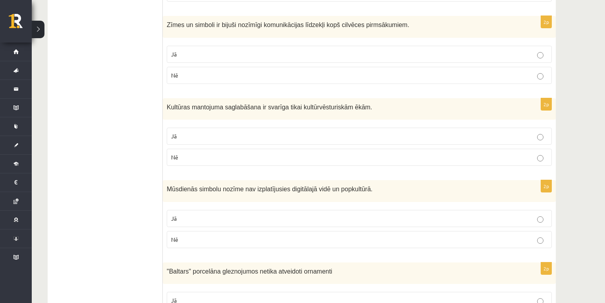
click at [230, 153] on p "Nē" at bounding box center [359, 157] width 376 height 8
click at [303, 238] on p "Nē" at bounding box center [359, 239] width 376 height 8
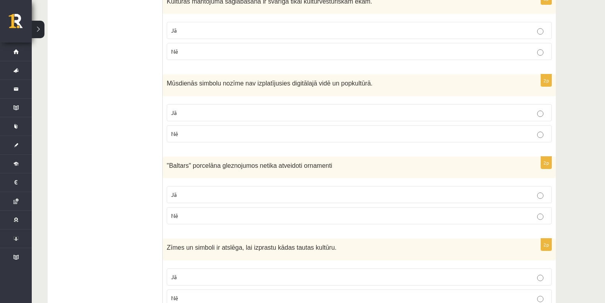
click at [238, 197] on label "Jā" at bounding box center [359, 194] width 385 height 17
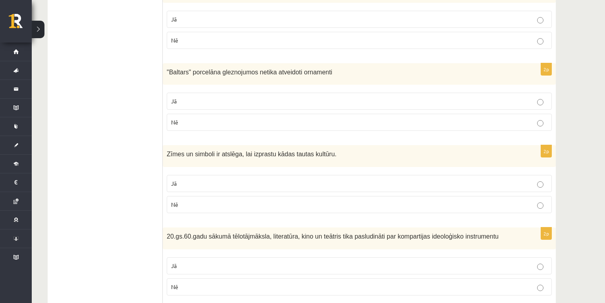
scroll to position [529, 0]
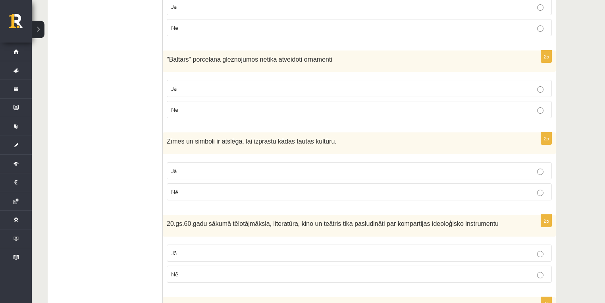
click at [261, 168] on p "Jā" at bounding box center [359, 170] width 376 height 8
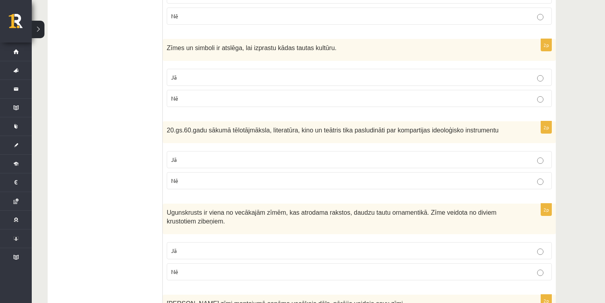
scroll to position [635, 0]
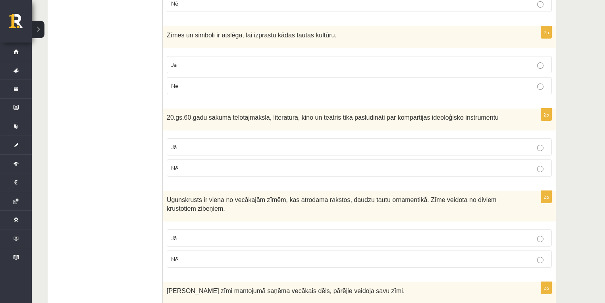
click at [276, 146] on p "Jā" at bounding box center [359, 147] width 376 height 8
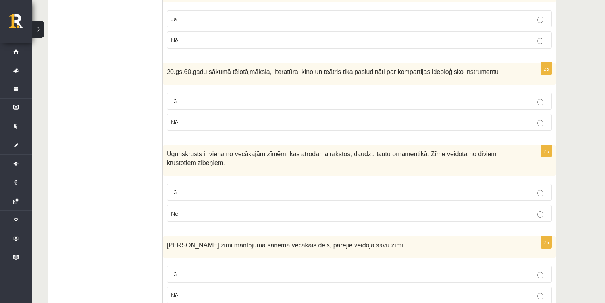
scroll to position [709, 0]
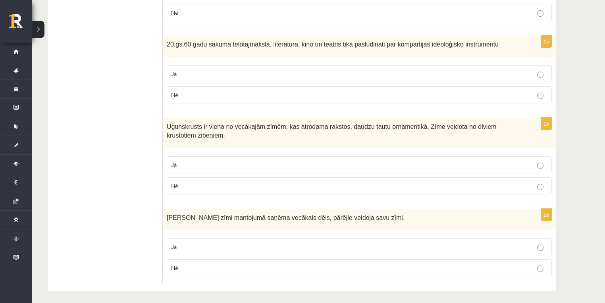
click at [255, 161] on p "Jā" at bounding box center [359, 164] width 376 height 8
click at [260, 242] on p "Jā" at bounding box center [359, 246] width 376 height 8
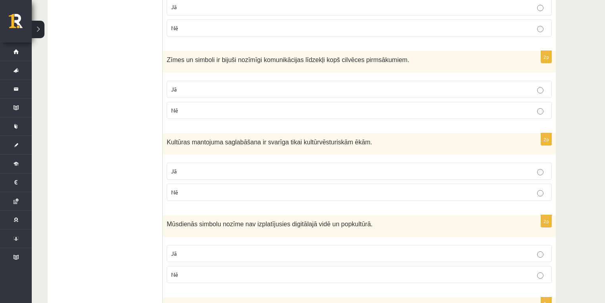
scroll to position [0, 0]
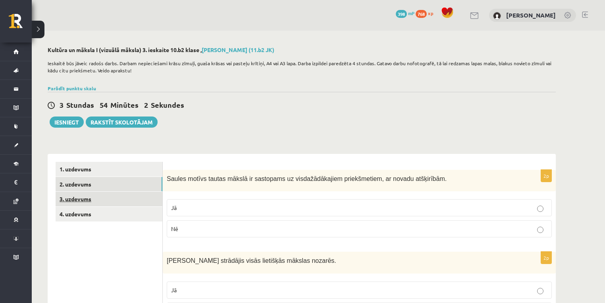
click at [144, 199] on link "3. uzdevums" at bounding box center [109, 198] width 107 height 15
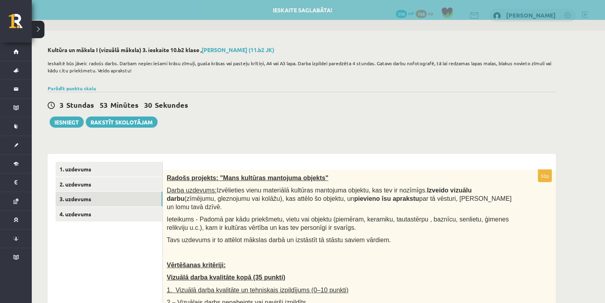
click at [291, 273] on p "Vizuālā darba kvalitāte kopā (35 punkti)" at bounding box center [340, 277] width 346 height 8
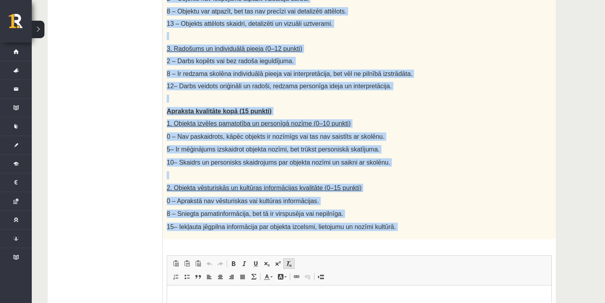
scroll to position [423, 0]
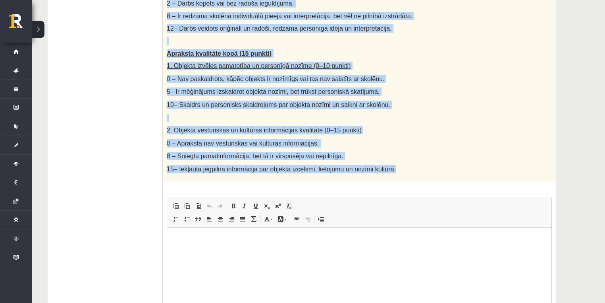
drag, startPoint x: 167, startPoint y: 178, endPoint x: 389, endPoint y: 160, distance: 223.1
copy div "Radošs projekts: "Mans kultūras mantojuma objekts" Darba uzdevums: Izvēlieties …"
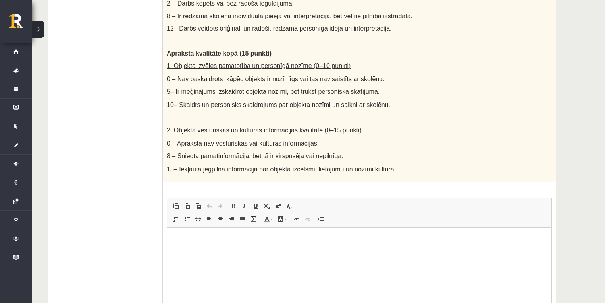
click at [141, 166] on ul "1. uzdevums 2. uzdevums 3. uzdevums 4. uzdevums" at bounding box center [109, 50] width 107 height 624
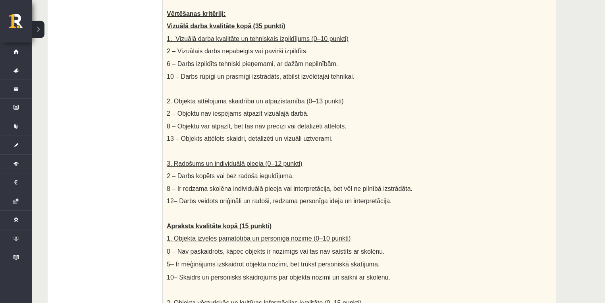
scroll to position [318, 0]
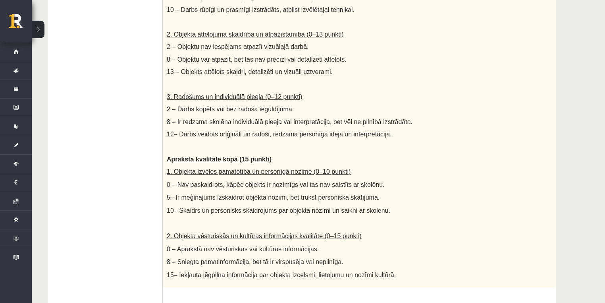
click at [157, 106] on ul "1. uzdevums 2. uzdevums 3. uzdevums 4. uzdevums" at bounding box center [109, 156] width 107 height 624
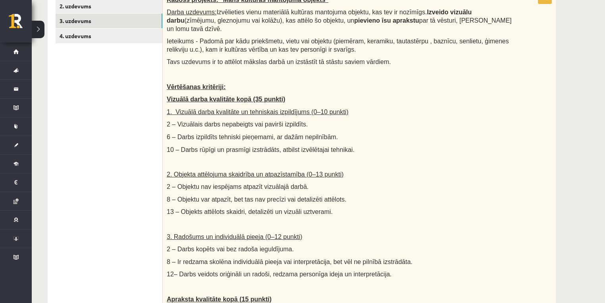
scroll to position [106, 0]
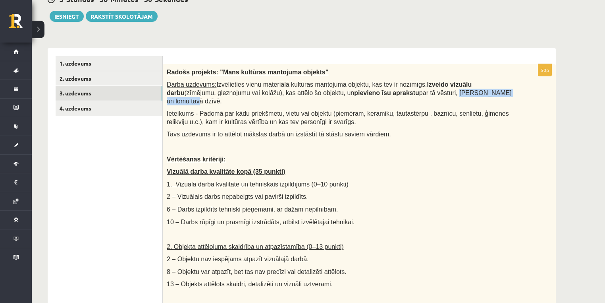
drag, startPoint x: 386, startPoint y: 92, endPoint x: 453, endPoint y: 92, distance: 67.1
click at [452, 94] on span "Izvēlieties vienu materiālā kultūras mantojuma objektu, kas tev ir nozīmīgs. Iz…" at bounding box center [339, 92] width 345 height 23
click at [455, 89] on span "Izvēlieties vienu materiālā kultūras mantojuma objektu, kas tev ir nozīmīgs. Iz…" at bounding box center [339, 92] width 345 height 23
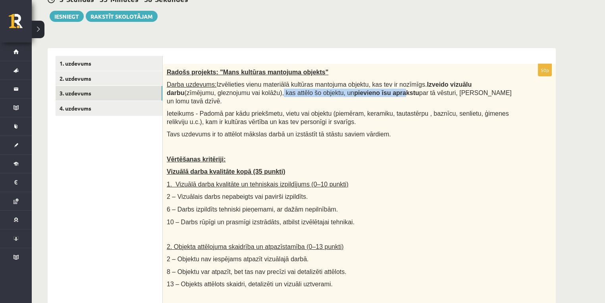
drag, startPoint x: 262, startPoint y: 95, endPoint x: 338, endPoint y: 96, distance: 76.3
click at [338, 96] on span "Izvēlieties vienu materiālā kultūras mantojuma objektu, kas tev ir nozīmīgs. Iz…" at bounding box center [339, 92] width 345 height 23
click at [396, 120] on div "Radošs projekts: "Mans kultūras mantojuma objekts" Darba uzdevums: Izvēlieties …" at bounding box center [359, 281] width 393 height 435
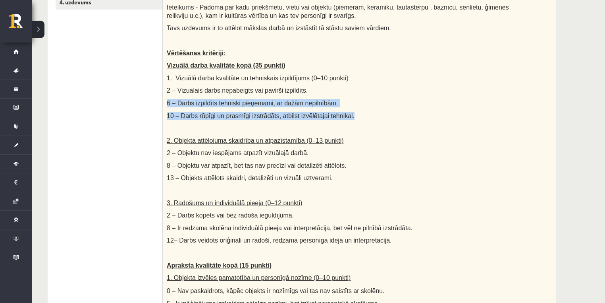
drag, startPoint x: 303, startPoint y: 82, endPoint x: 443, endPoint y: 97, distance: 140.2
click at [442, 99] on div "Radošs projekts: "Mans kultūras mantojuma objekts" Darba uzdevums: Izvēlieties …" at bounding box center [359, 175] width 393 height 435
click at [443, 99] on p "6 – Darbs izpildīts tehniski pieņemami, ar dažām nepilnībām." at bounding box center [340, 103] width 346 height 8
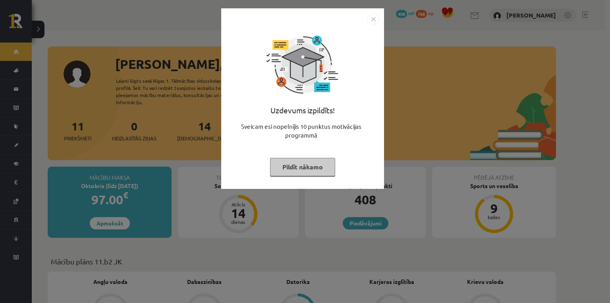
click at [133, 53] on div "Uzdevums izpildīts! Sveicam esi nopelnījis 10 punktus motivācijas programmā Pil…" at bounding box center [305, 151] width 610 height 303
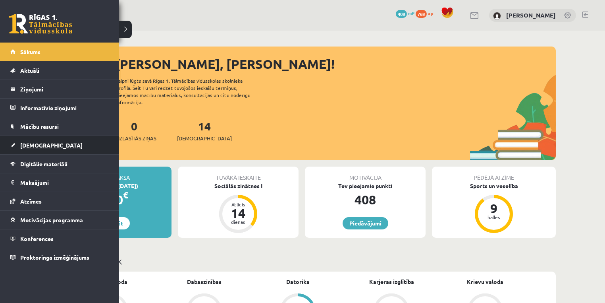
click at [28, 148] on link "[DEMOGRAPHIC_DATA]" at bounding box center [59, 145] width 99 height 18
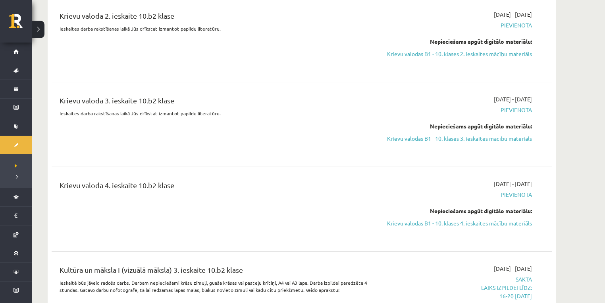
scroll to position [2012, 0]
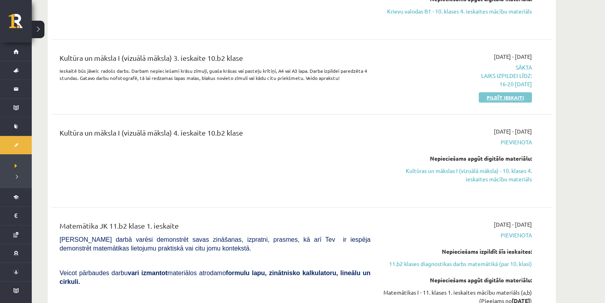
click at [493, 97] on link "Pildīt ieskaiti" at bounding box center [505, 97] width 53 height 10
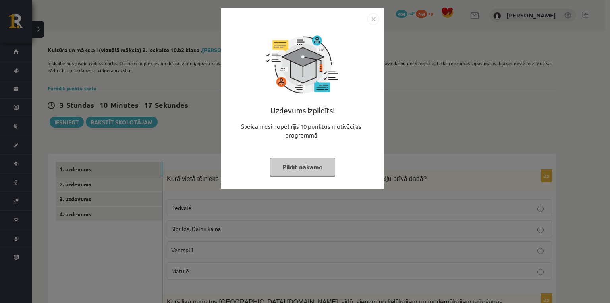
click at [307, 161] on button "Pildīt nākamo" at bounding box center [302, 167] width 65 height 18
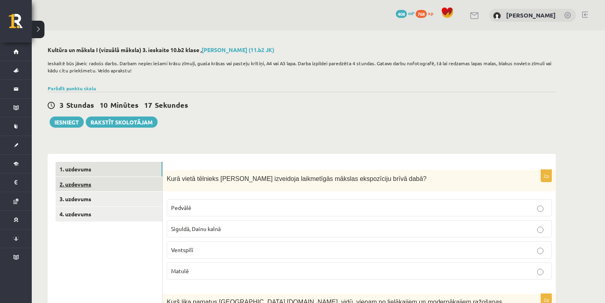
click at [136, 184] on link "2. uzdevums" at bounding box center [109, 184] width 107 height 15
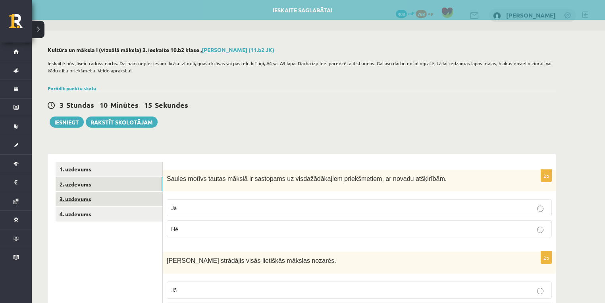
click at [134, 197] on link "3. uzdevums" at bounding box center [109, 198] width 107 height 15
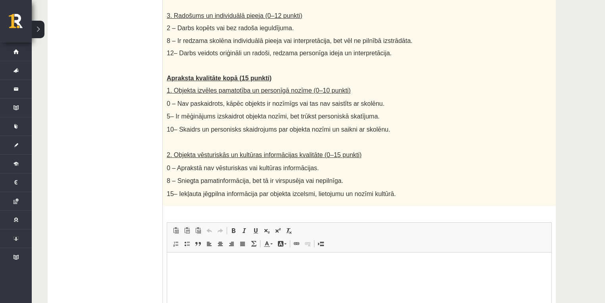
scroll to position [423, 0]
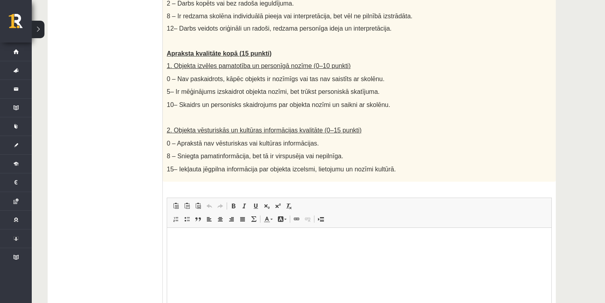
click at [228, 251] on html at bounding box center [359, 239] width 384 height 24
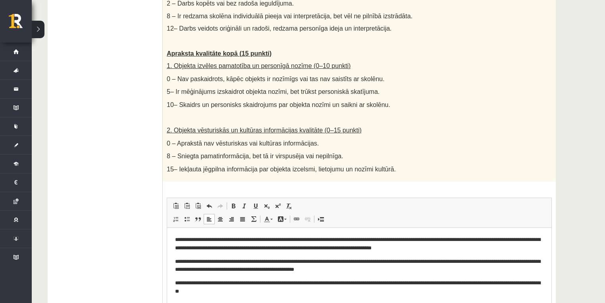
scroll to position [498, 0]
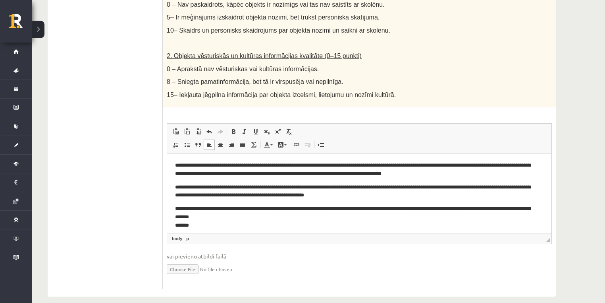
paste body "Editor, wiswyg-editor-user-answer-47024725589120"
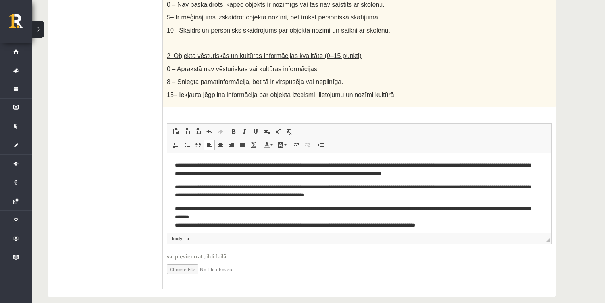
click at [343, 225] on p "**********" at bounding box center [357, 216] width 364 height 25
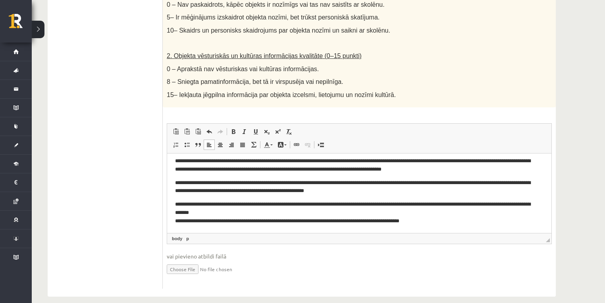
type input "**********"
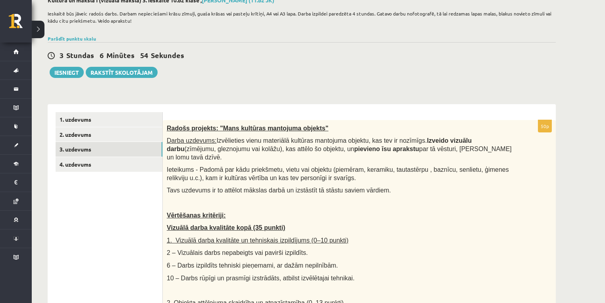
scroll to position [0, 0]
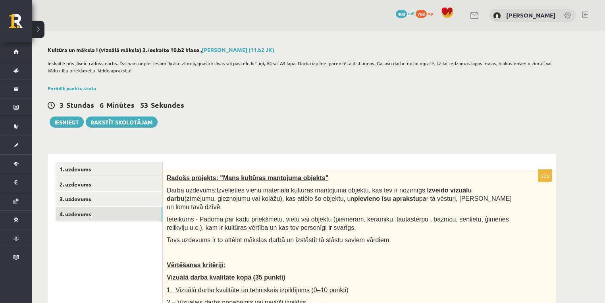
click at [122, 210] on link "4. uzdevums" at bounding box center [109, 214] width 107 height 15
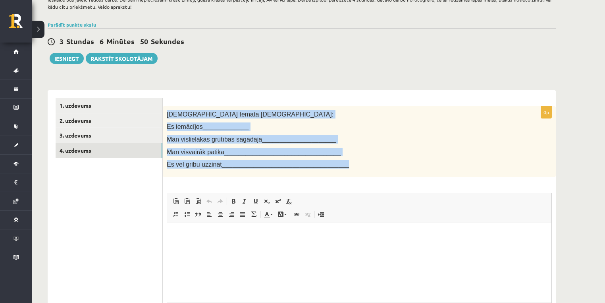
drag, startPoint x: 173, startPoint y: 116, endPoint x: 345, endPoint y: 168, distance: 180.2
click at [345, 174] on div "[DEMOGRAPHIC_DATA] temata [DEMOGRAPHIC_DATA]: Es iemācījos_____________ Man vis…" at bounding box center [359, 141] width 393 height 71
copy div "Šī temata ietvaros: Es iemācījos_____________ Man vislielākās grūtības sagādāja…"
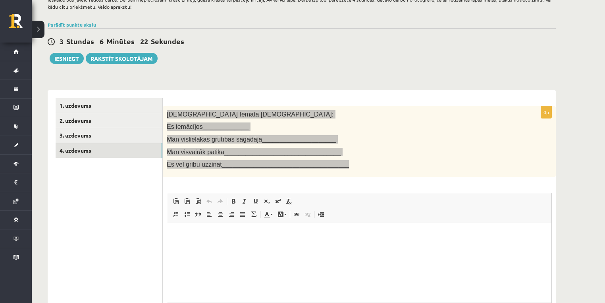
click at [272, 238] on p "Editor, wiswyg-editor-user-answer-47024822553040" at bounding box center [359, 234] width 369 height 8
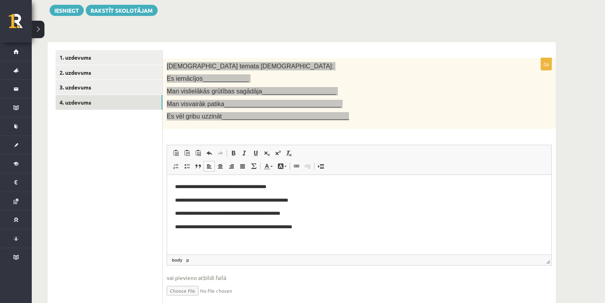
scroll to position [142, 0]
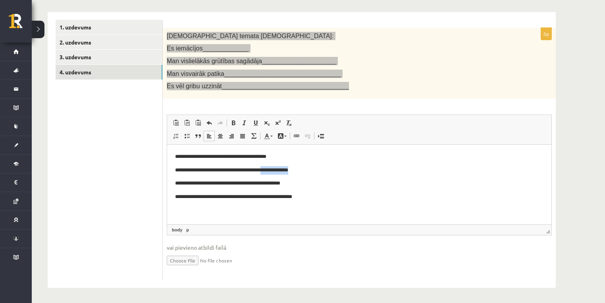
drag, startPoint x: 313, startPoint y: 168, endPoint x: 278, endPoint y: 170, distance: 35.8
click at [278, 170] on p "**********" at bounding box center [359, 170] width 369 height 8
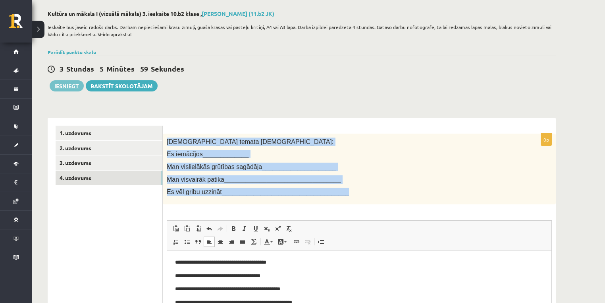
click at [64, 85] on button "Iesniegt" at bounding box center [67, 85] width 34 height 11
